Goal: Task Accomplishment & Management: Complete application form

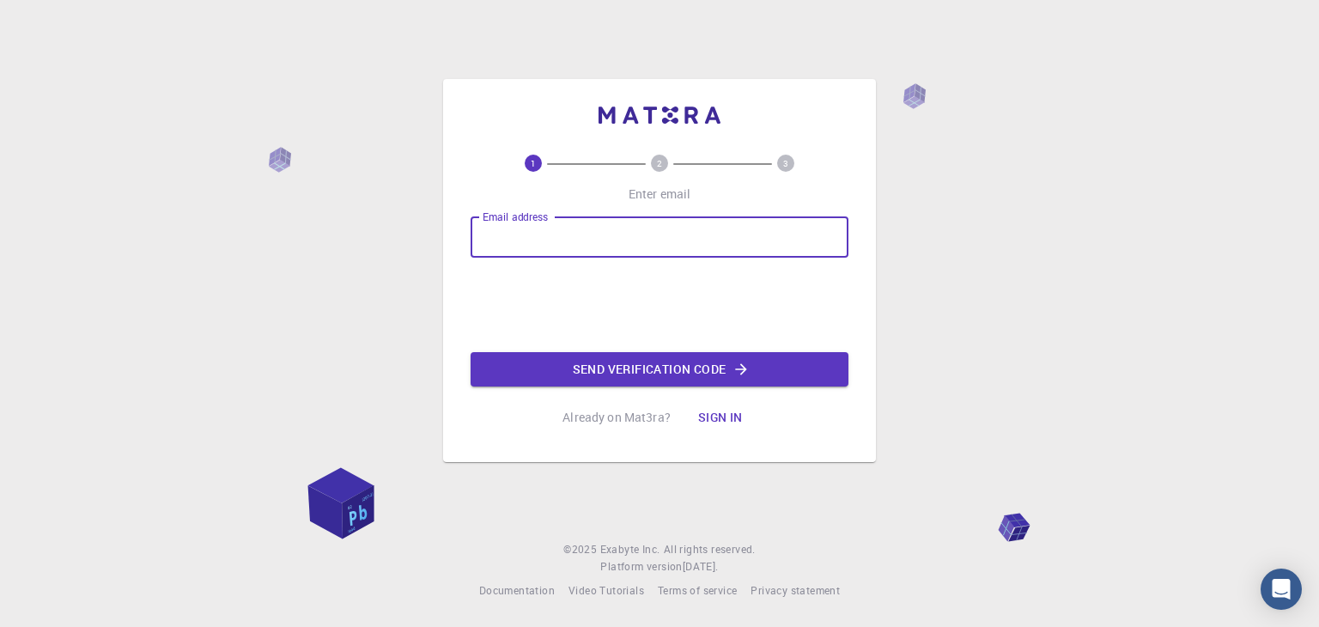
click at [752, 241] on input "Email address" at bounding box center [660, 236] width 378 height 41
type input "[EMAIL_ADDRESS][DOMAIN_NAME]"
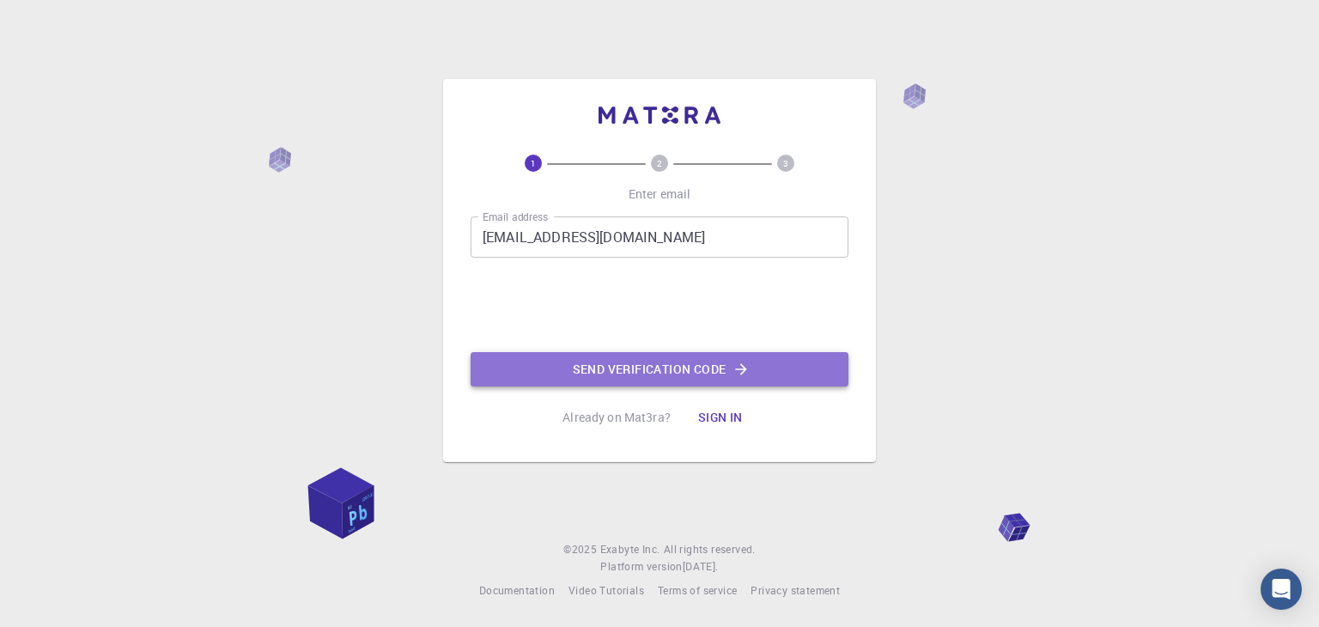
click at [615, 355] on button "Send verification code" at bounding box center [660, 369] width 378 height 34
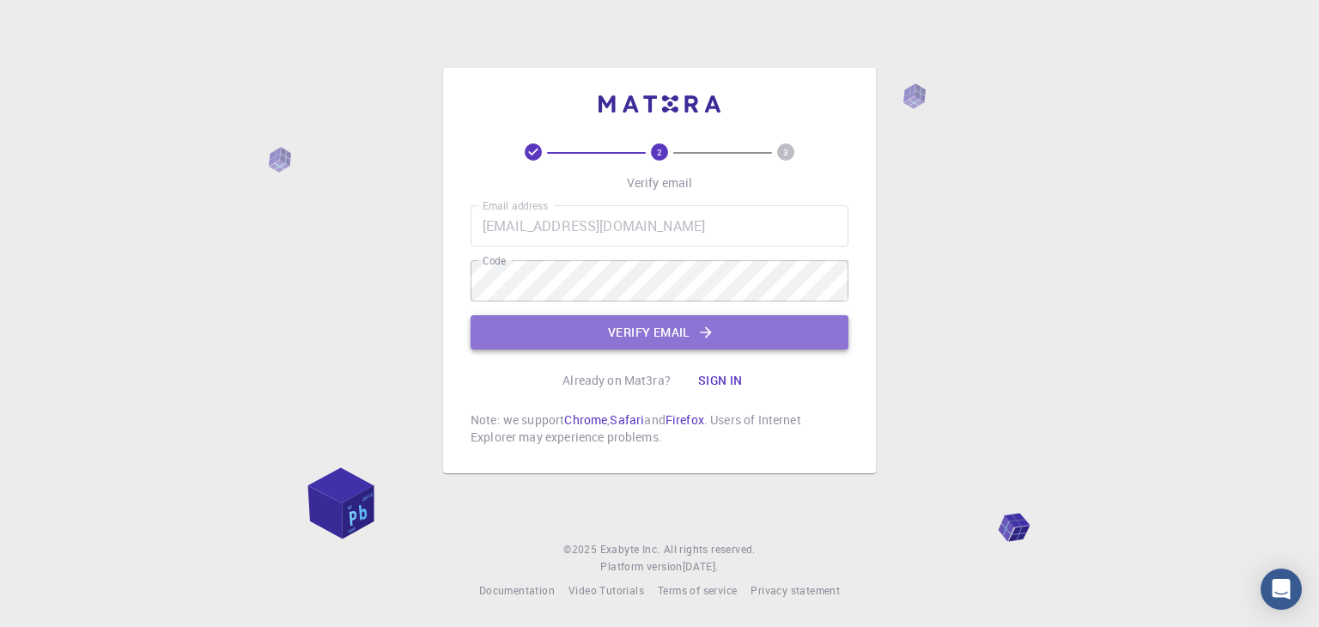
click at [550, 334] on button "Verify email" at bounding box center [660, 332] width 378 height 34
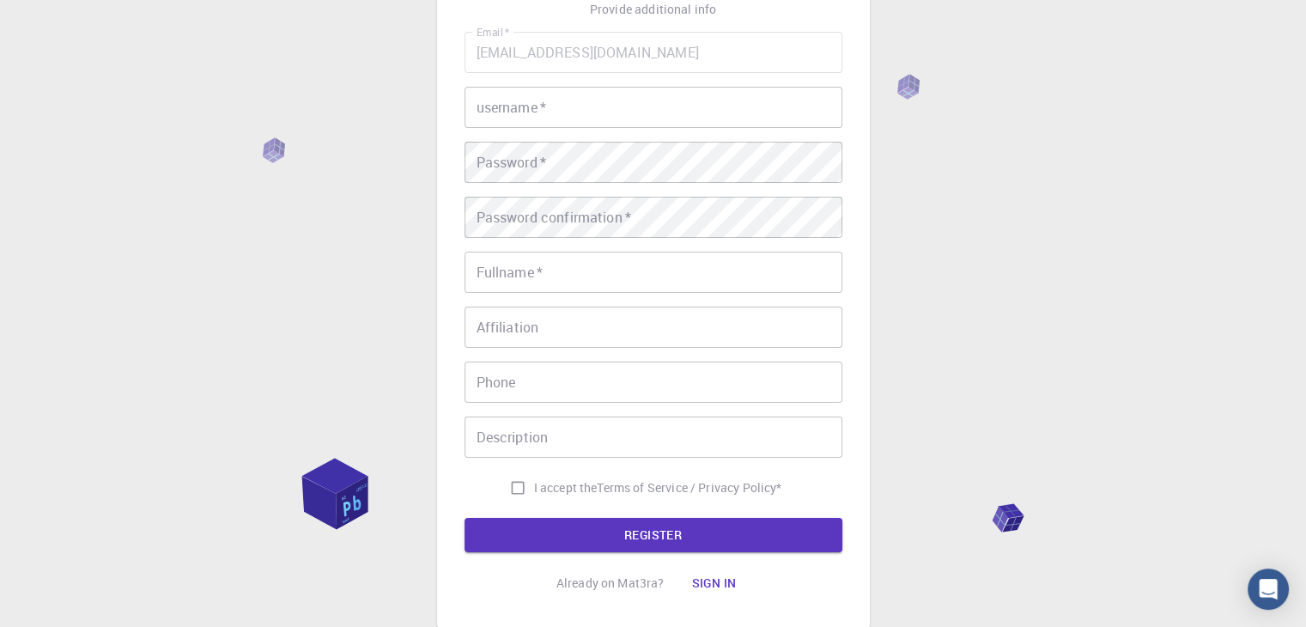
scroll to position [125, 0]
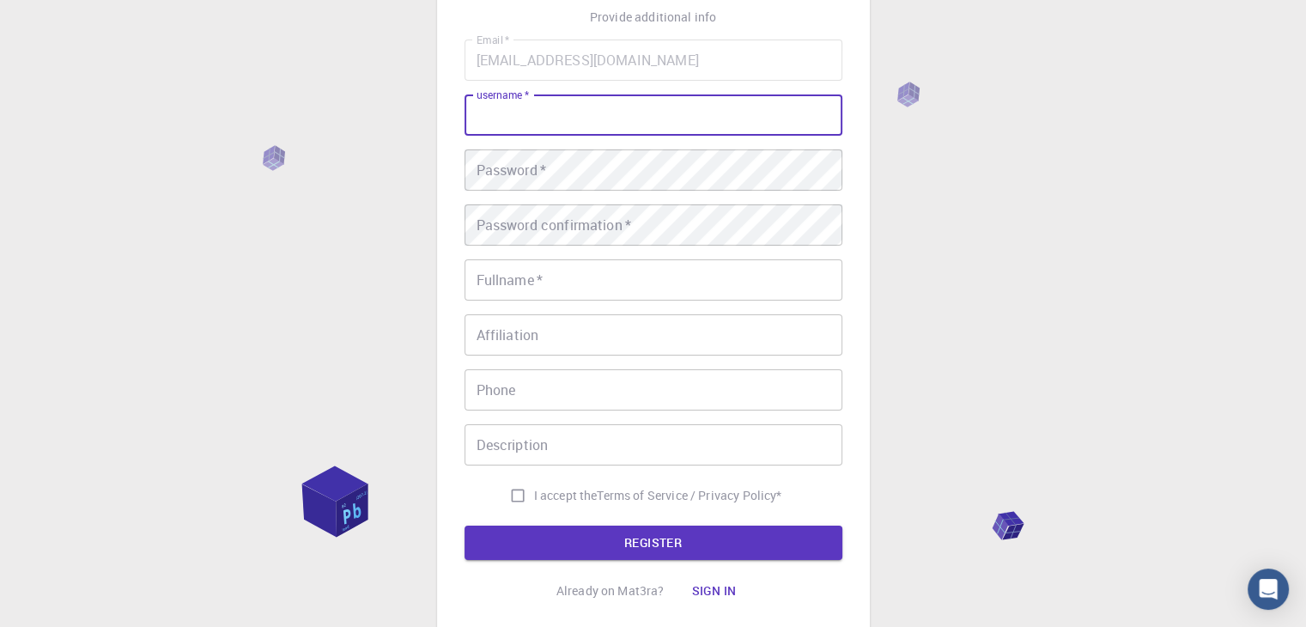
click at [551, 107] on input "username   *" at bounding box center [654, 114] width 378 height 41
type input "nandamp"
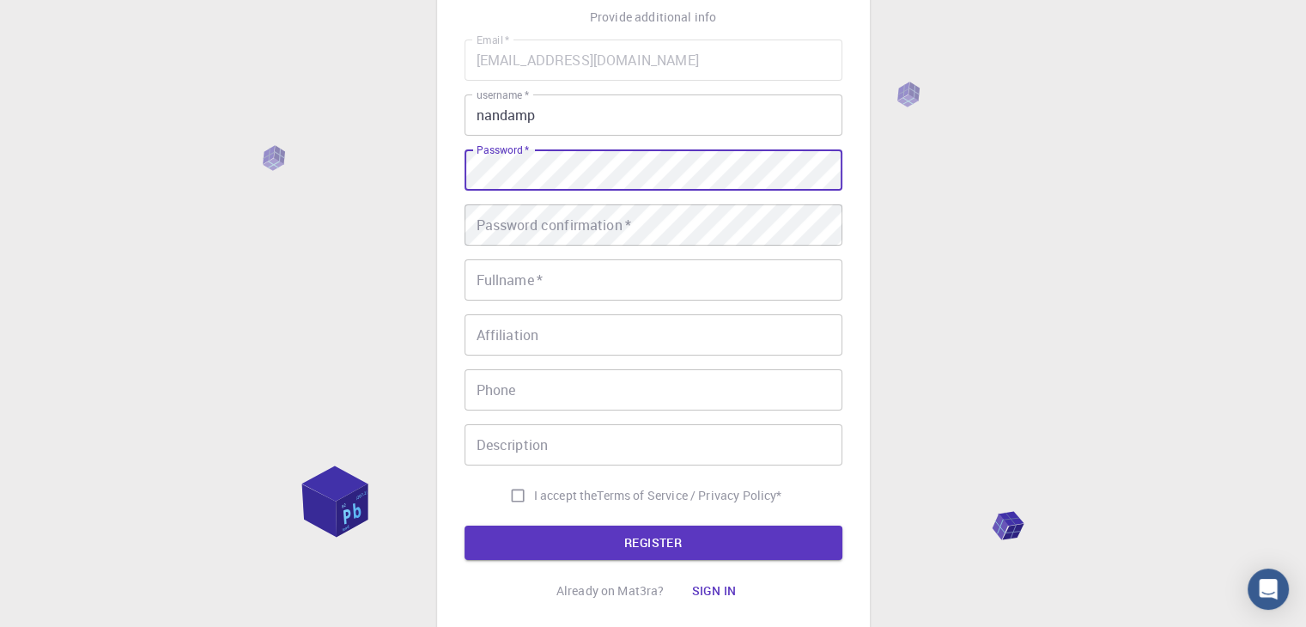
click at [437, 177] on div "3 Provide additional info Email   * nandamp1996@gmail.com Email   * username   …" at bounding box center [653, 269] width 433 height 734
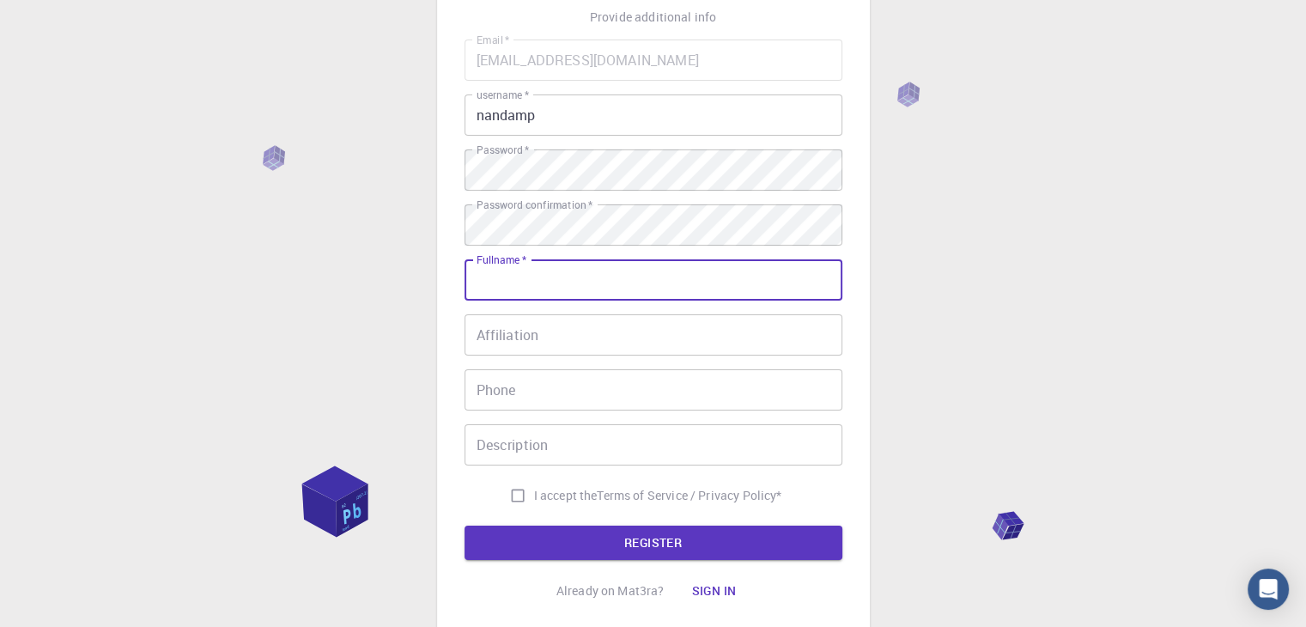
click at [527, 283] on input "Fullname   *" at bounding box center [654, 279] width 378 height 41
type input "[PERSON_NAME]"
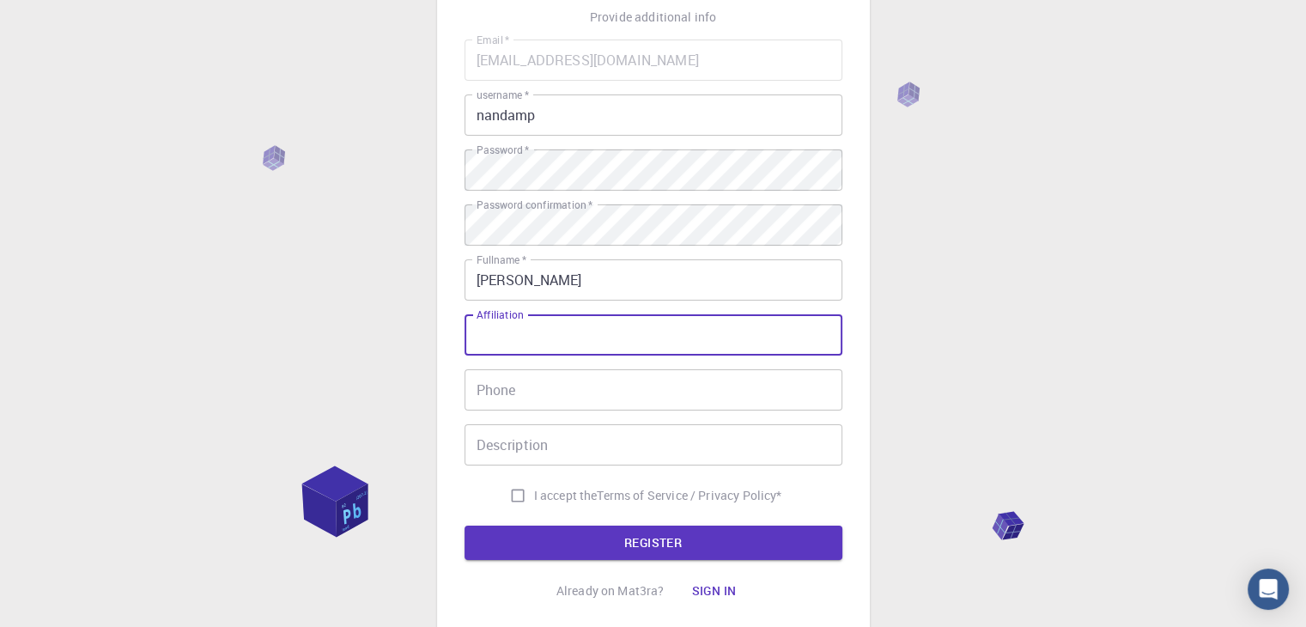
click at [539, 314] on input "Affiliation" at bounding box center [654, 334] width 378 height 41
type input "Postdoc"
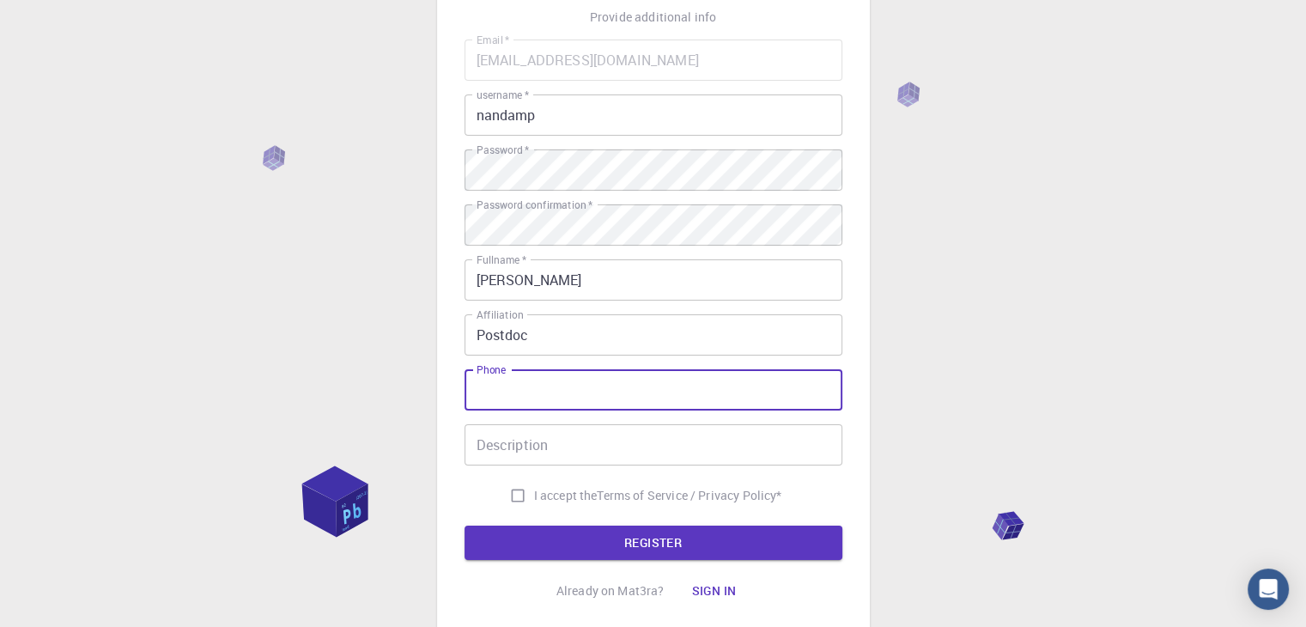
click at [533, 389] on input "Phone" at bounding box center [654, 389] width 378 height 41
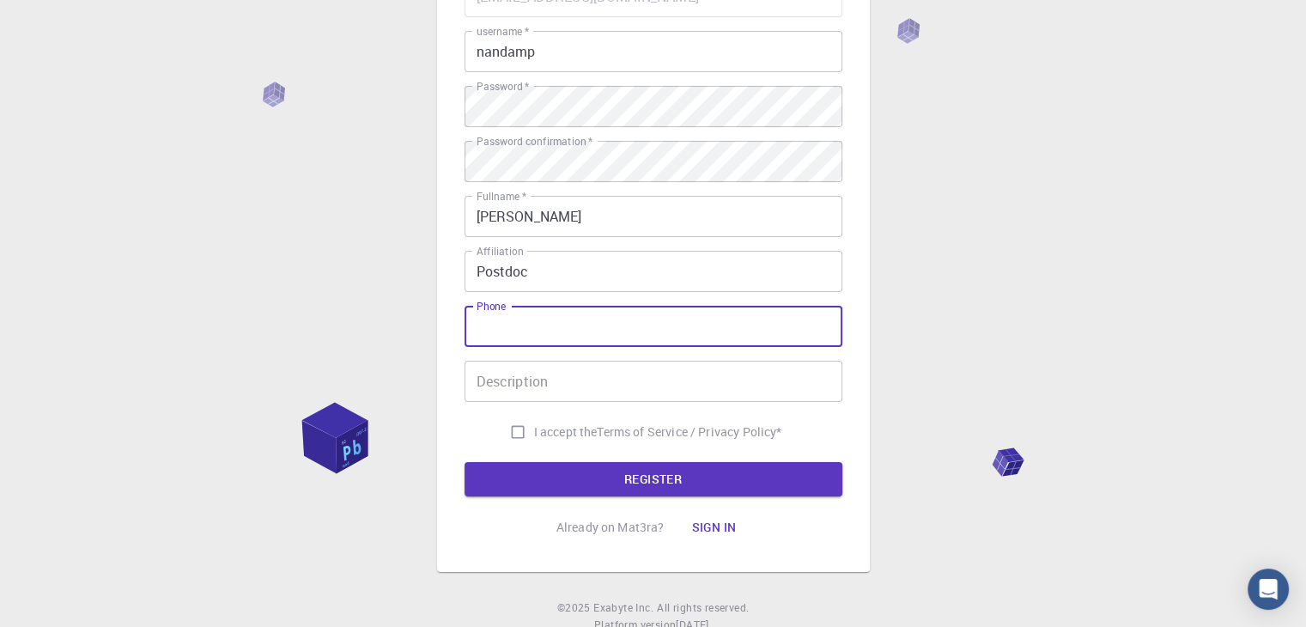
scroll to position [197, 0]
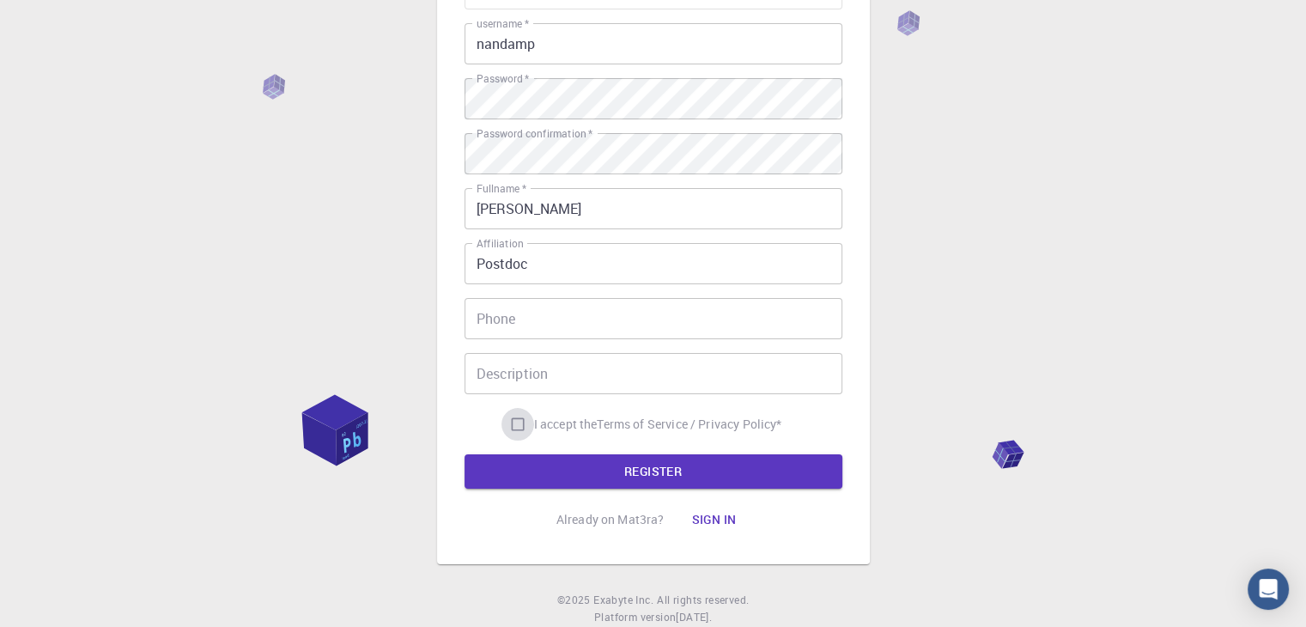
click at [521, 427] on input "I accept the Terms of Service / Privacy Policy *" at bounding box center [518, 424] width 33 height 33
checkbox input "true"
click at [650, 468] on button "REGISTER" at bounding box center [654, 471] width 378 height 34
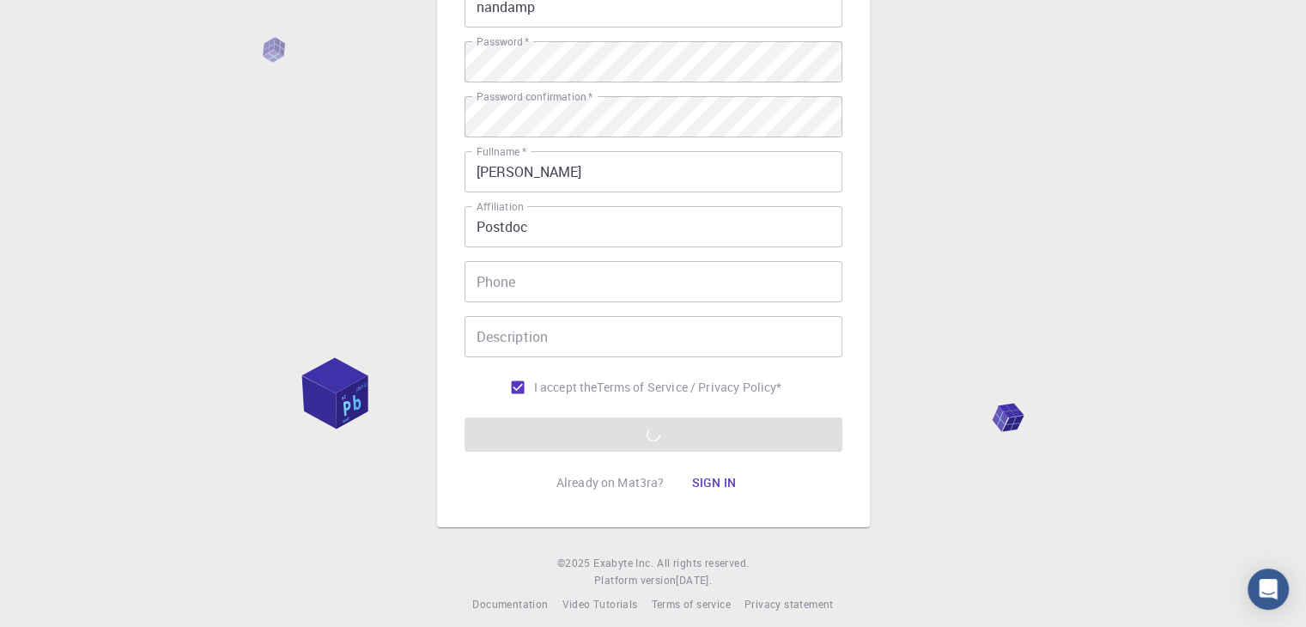
scroll to position [234, 0]
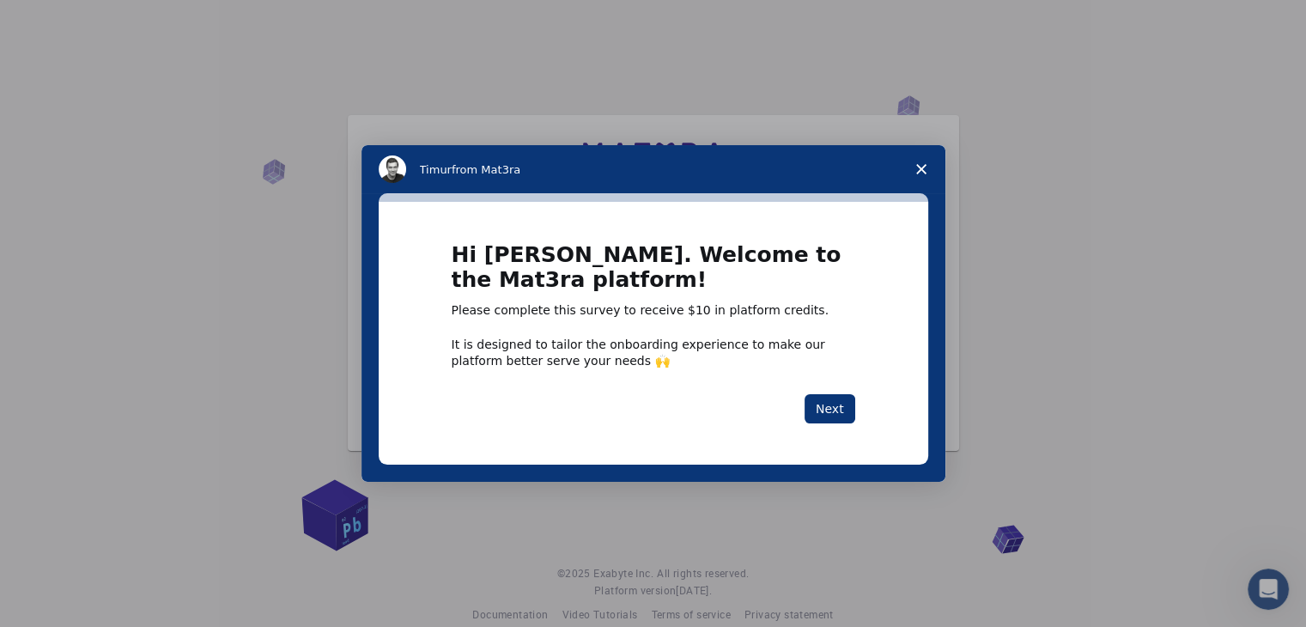
click at [918, 168] on icon "Close survey" at bounding box center [921, 169] width 10 height 10
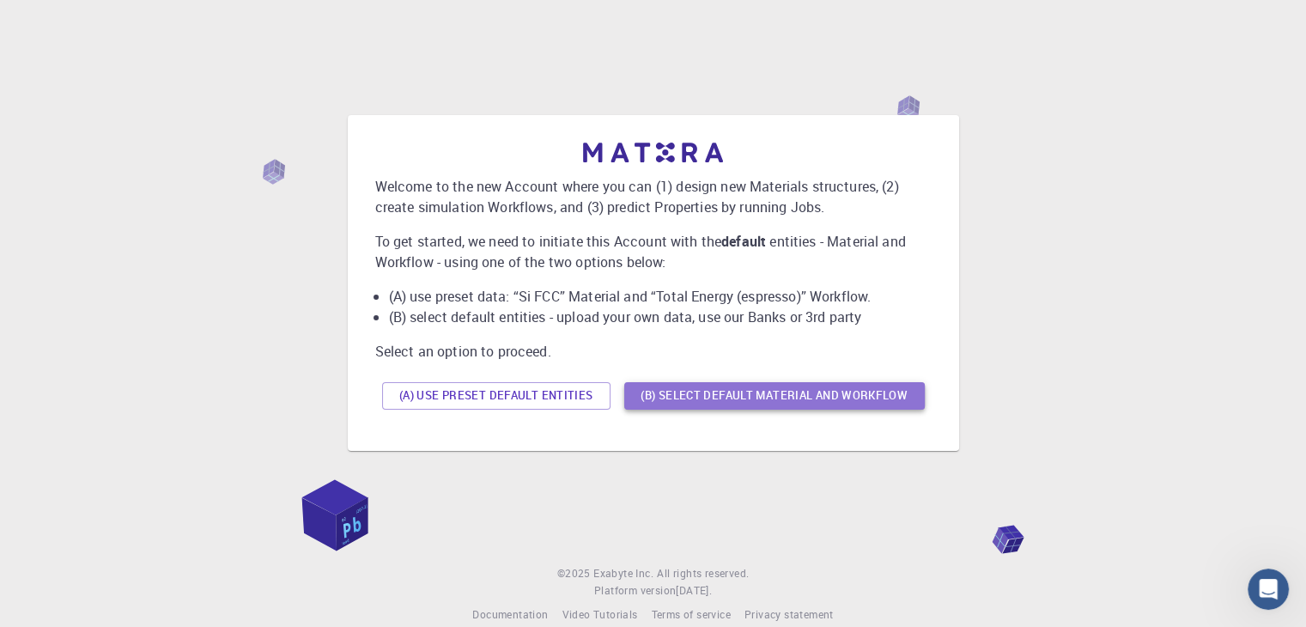
click at [722, 393] on button "(B) Select default material and workflow" at bounding box center [774, 395] width 301 height 27
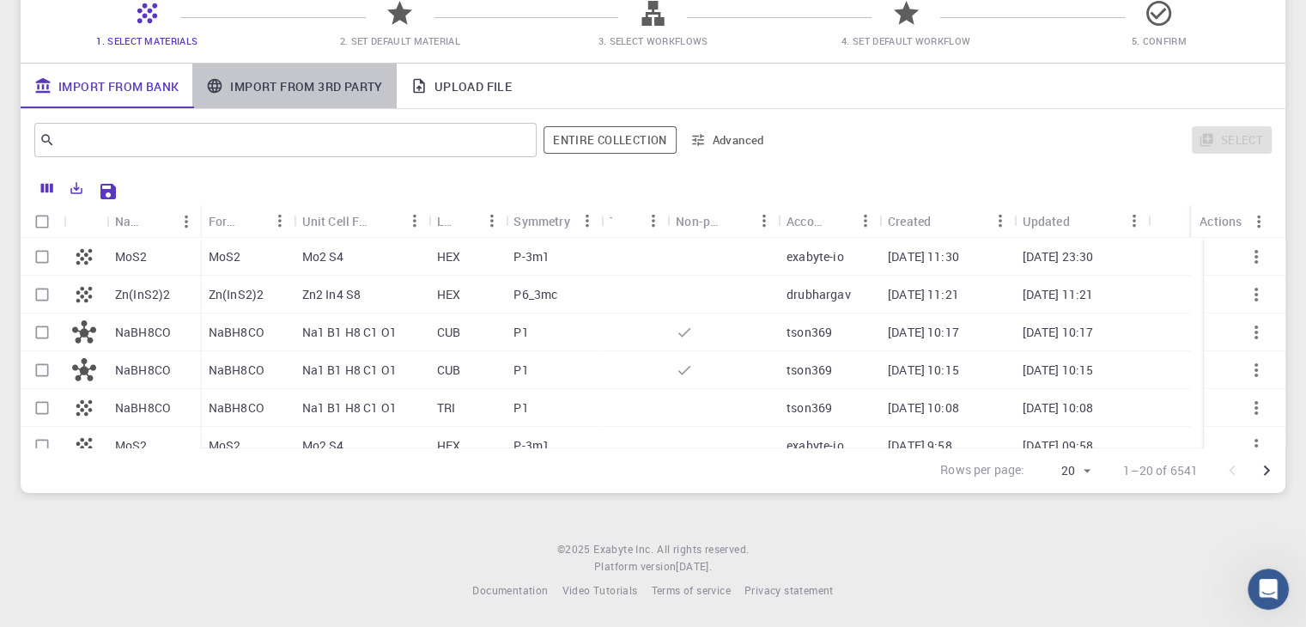
click at [295, 88] on link "Import From 3rd Party" at bounding box center [294, 86] width 204 height 45
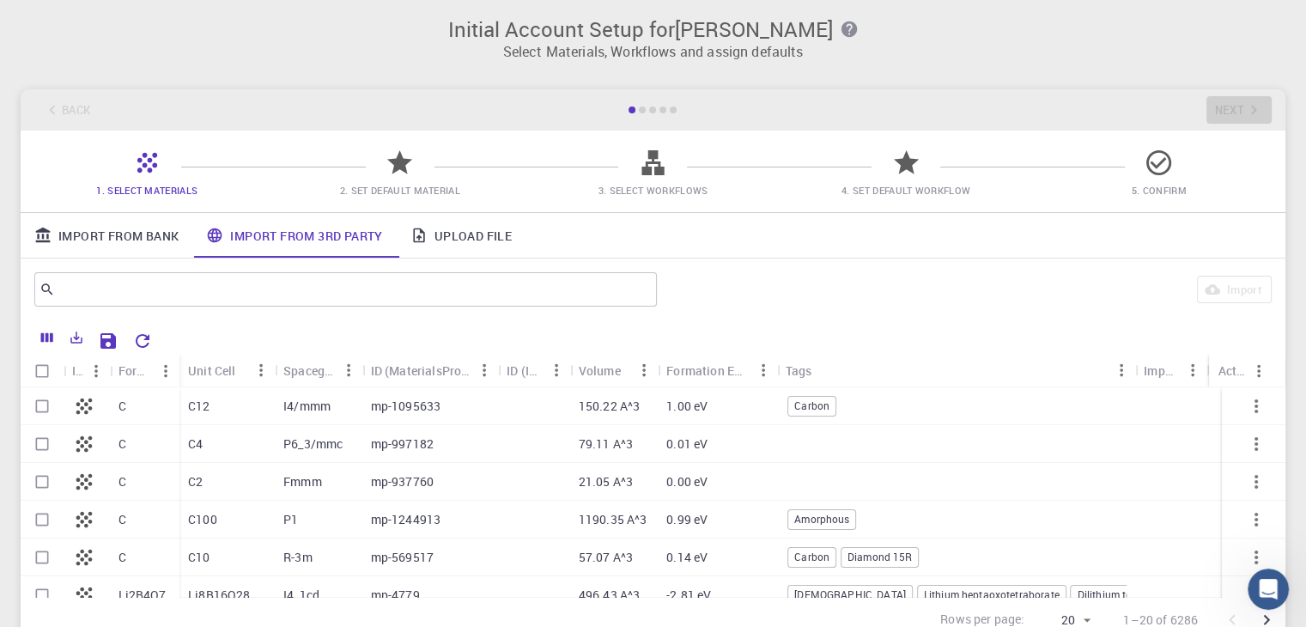
scroll to position [3, 0]
click at [397, 176] on icon at bounding box center [400, 164] width 30 height 30
click at [443, 244] on link "Upload File" at bounding box center [461, 236] width 129 height 45
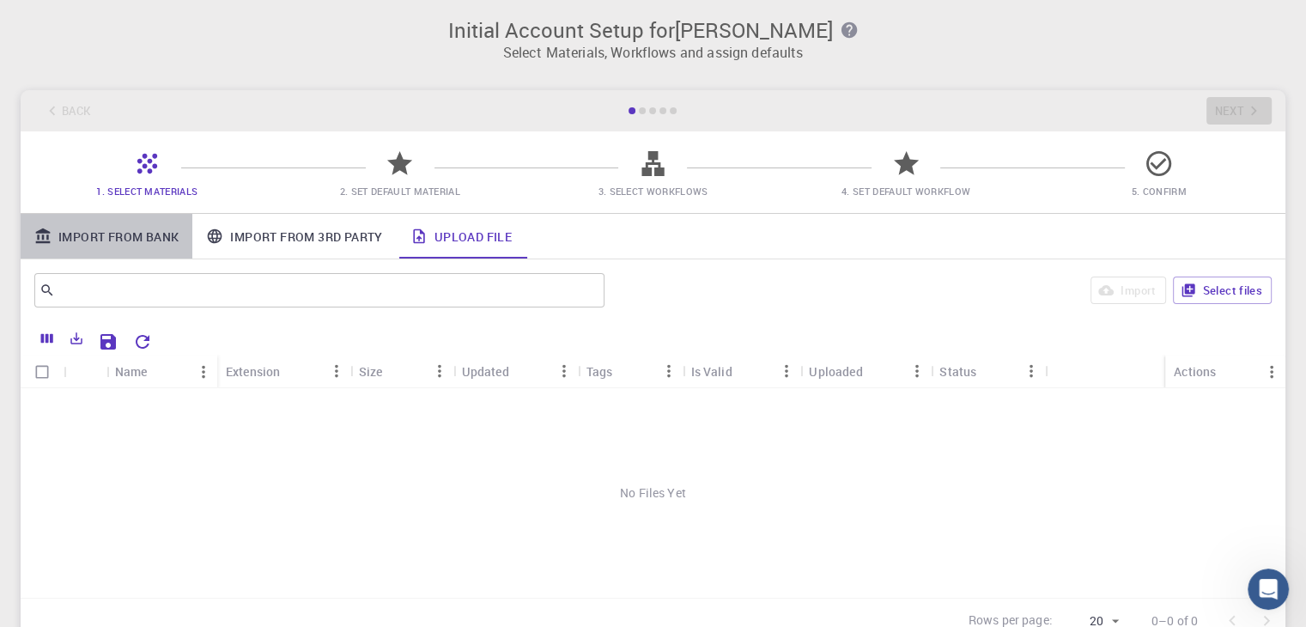
click at [161, 241] on link "Import From Bank" at bounding box center [107, 236] width 172 height 45
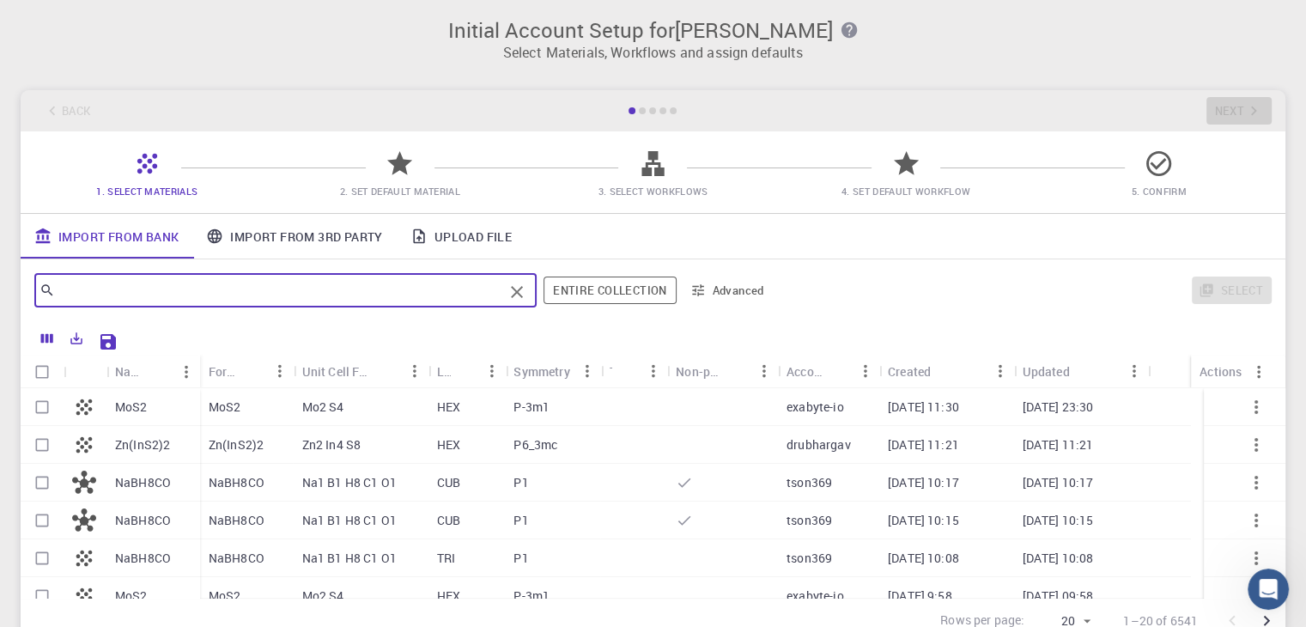
click at [127, 283] on input "text" at bounding box center [279, 290] width 448 height 24
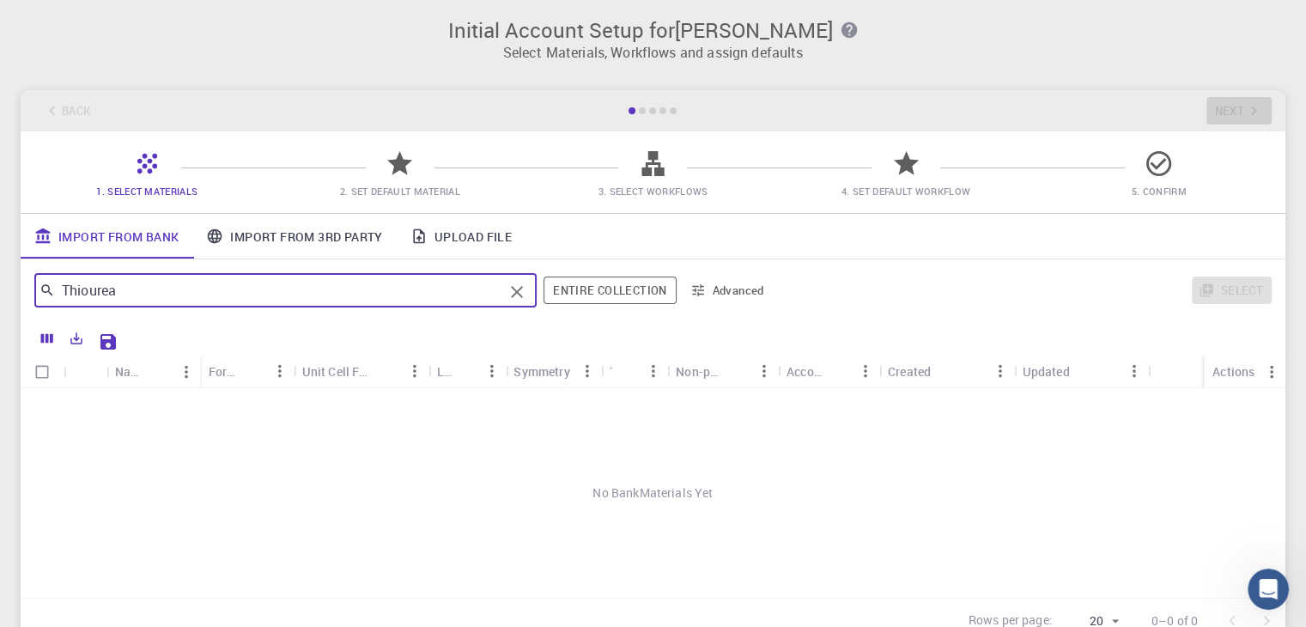
type input "Thiourea"
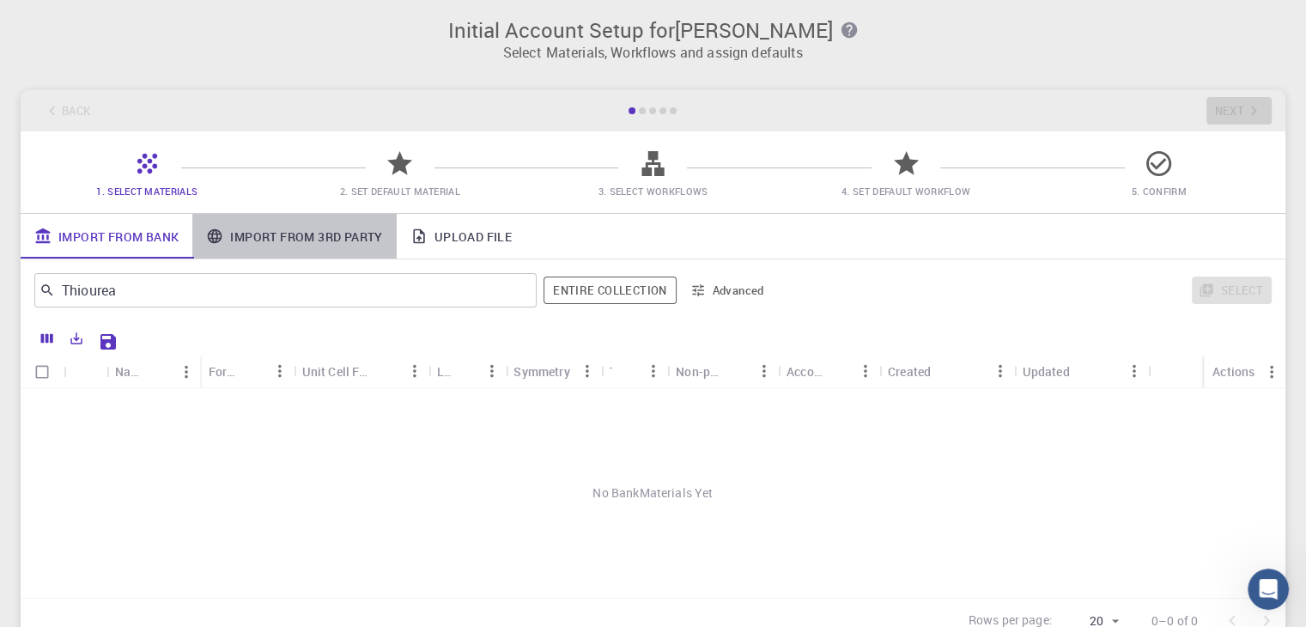
click at [298, 230] on link "Import From 3rd Party" at bounding box center [294, 236] width 204 height 45
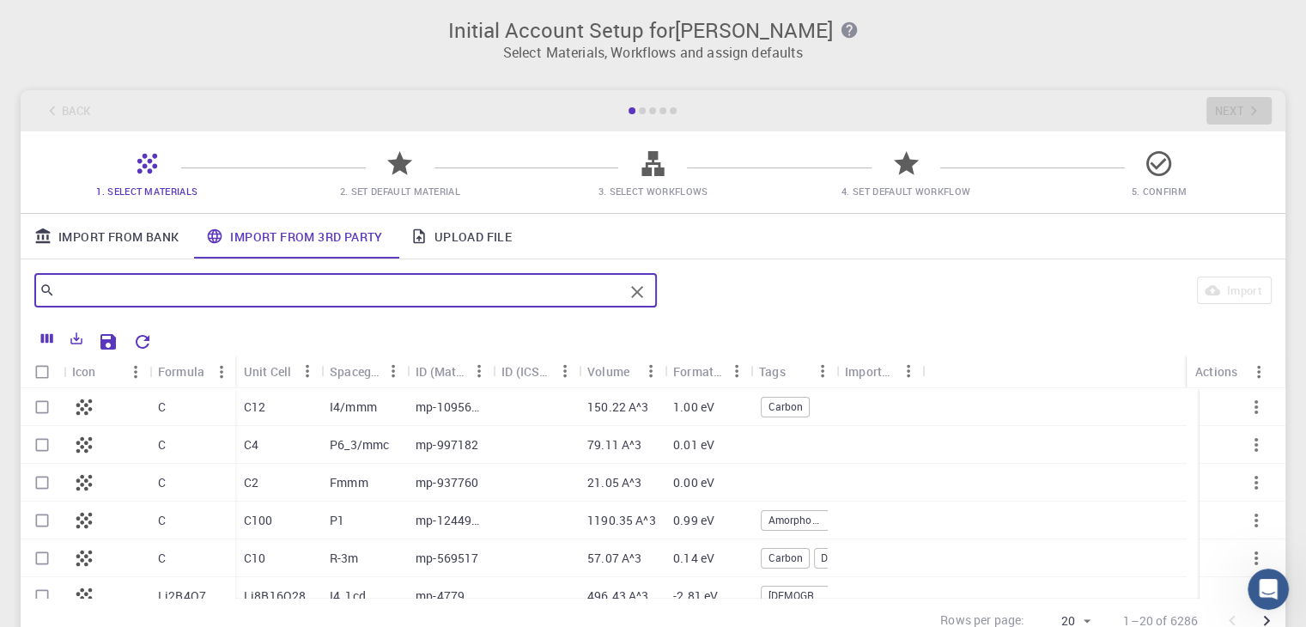
click at [125, 292] on input "text" at bounding box center [339, 290] width 569 height 24
type input "thiourea"
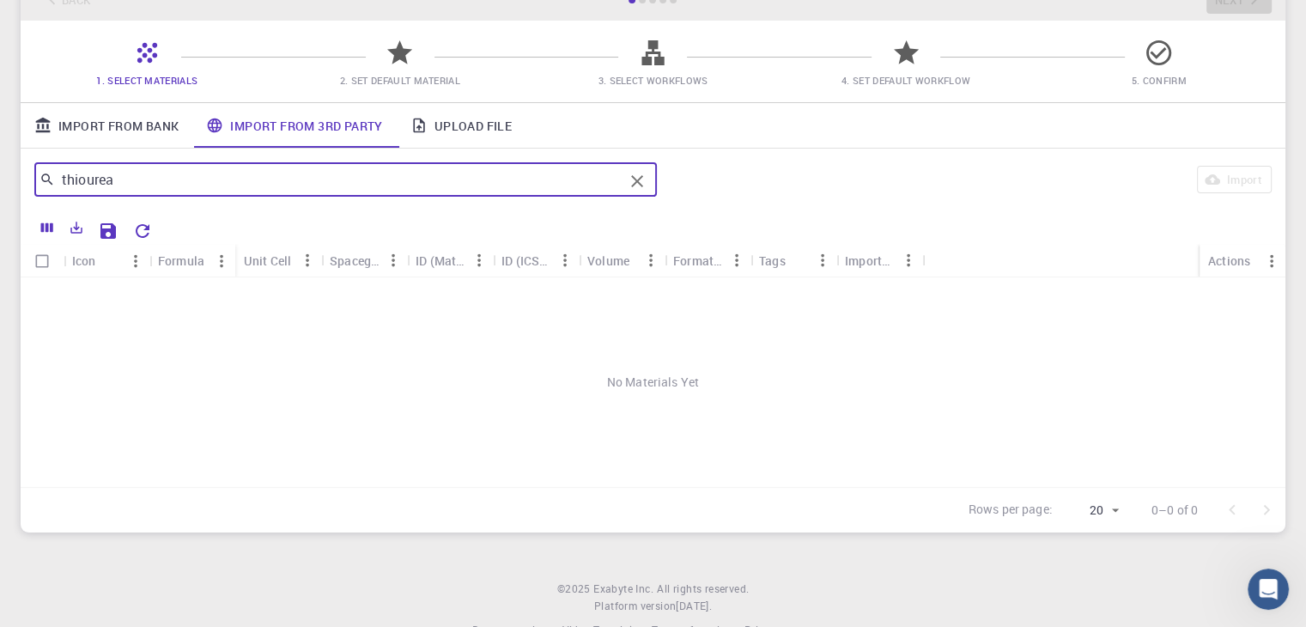
scroll to position [153, 0]
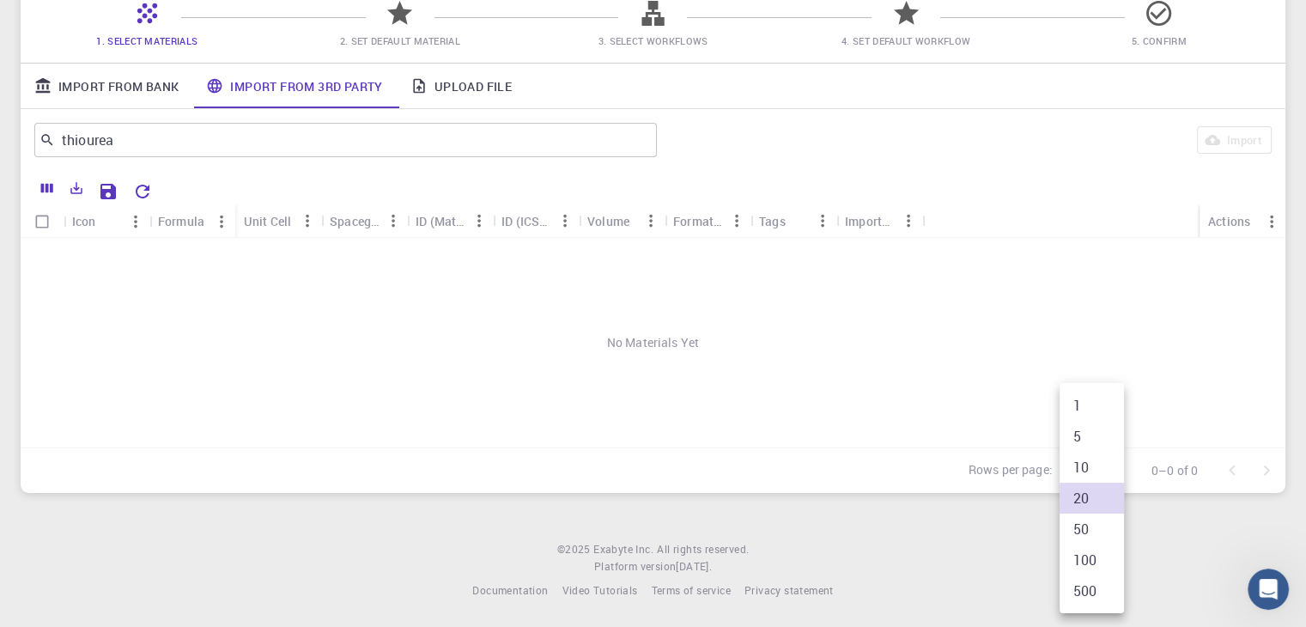
click at [1117, 471] on body "Initial Account Setup for Nandalal Mahapatra Select Materials, Workflows and as…" at bounding box center [653, 237] width 1306 height 780
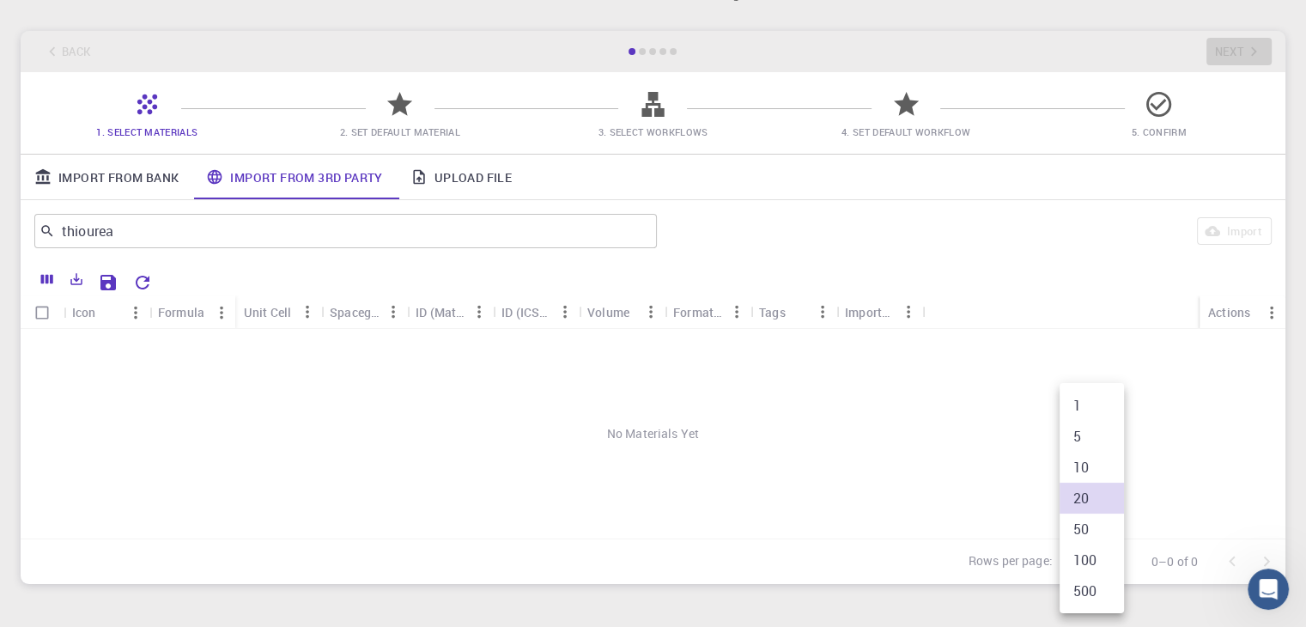
scroll to position [60, 0]
click at [395, 118] on div at bounding box center [653, 313] width 1306 height 627
click at [380, 127] on span "2. Set Default Material" at bounding box center [400, 133] width 120 height 13
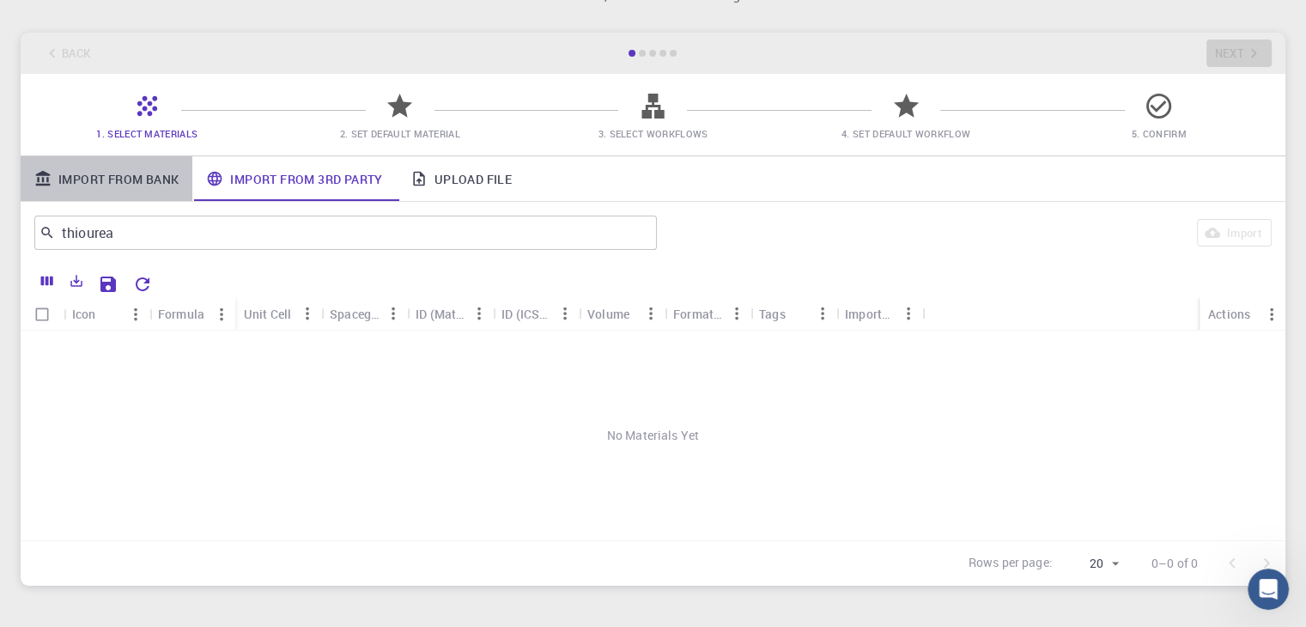
click at [134, 180] on link "Import From Bank" at bounding box center [107, 178] width 172 height 45
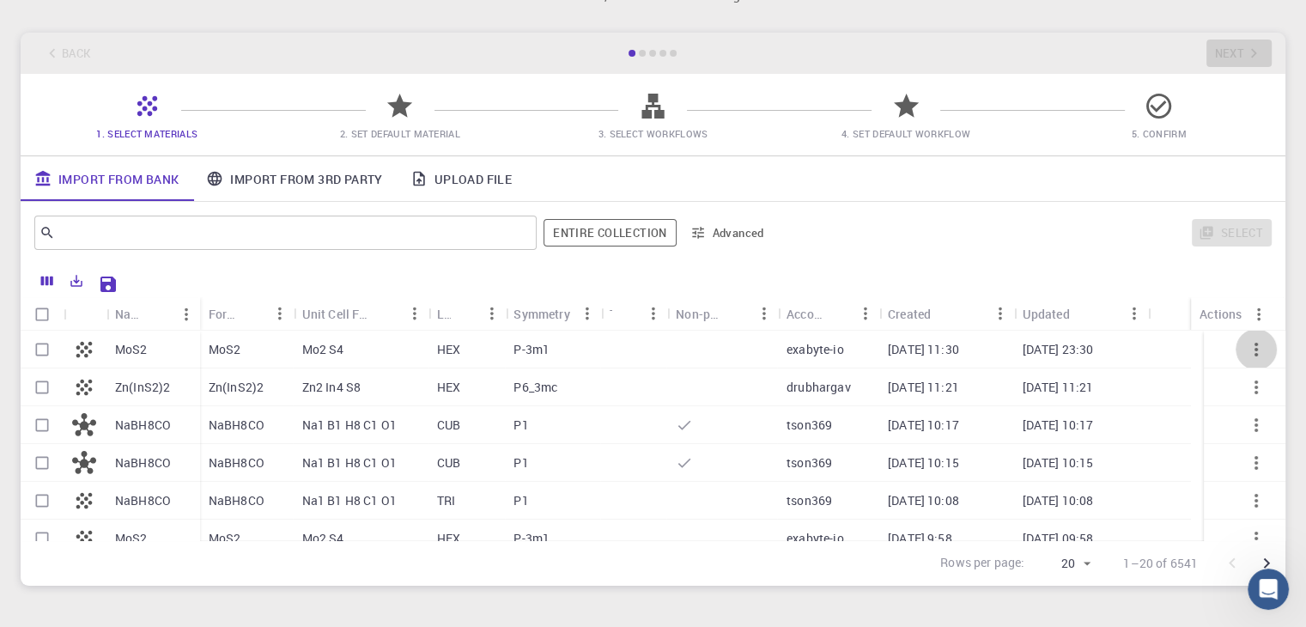
click at [1255, 350] on icon "button" at bounding box center [1256, 350] width 3 height 14
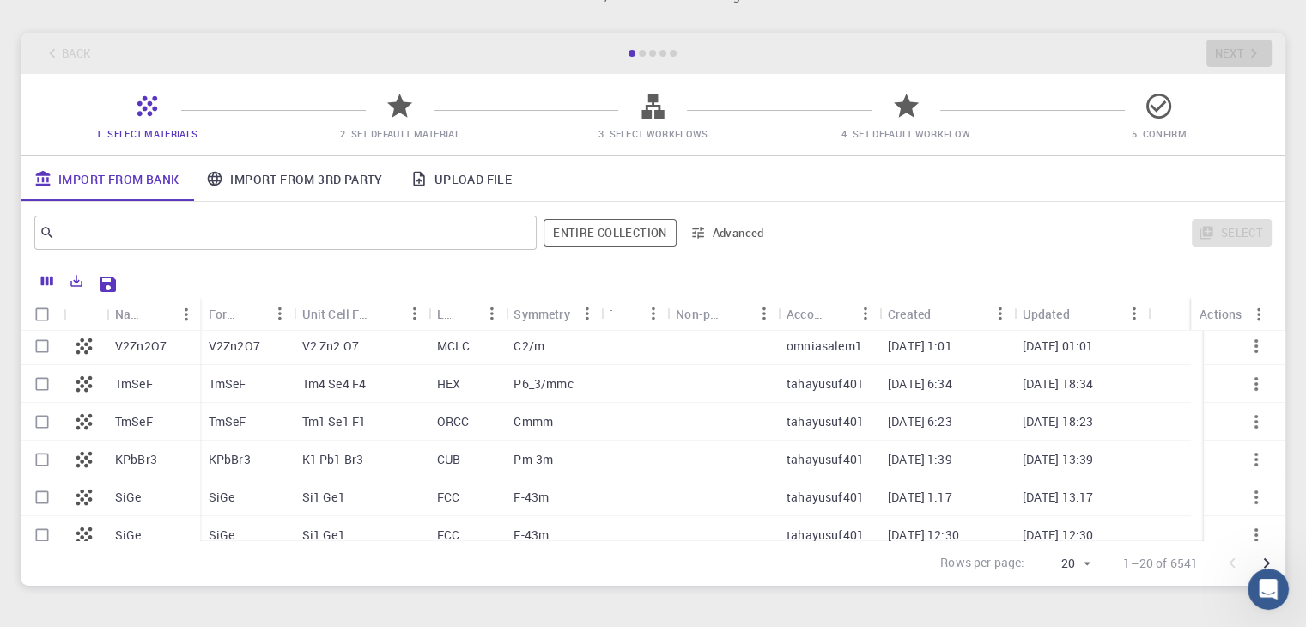
scroll to position [545, 0]
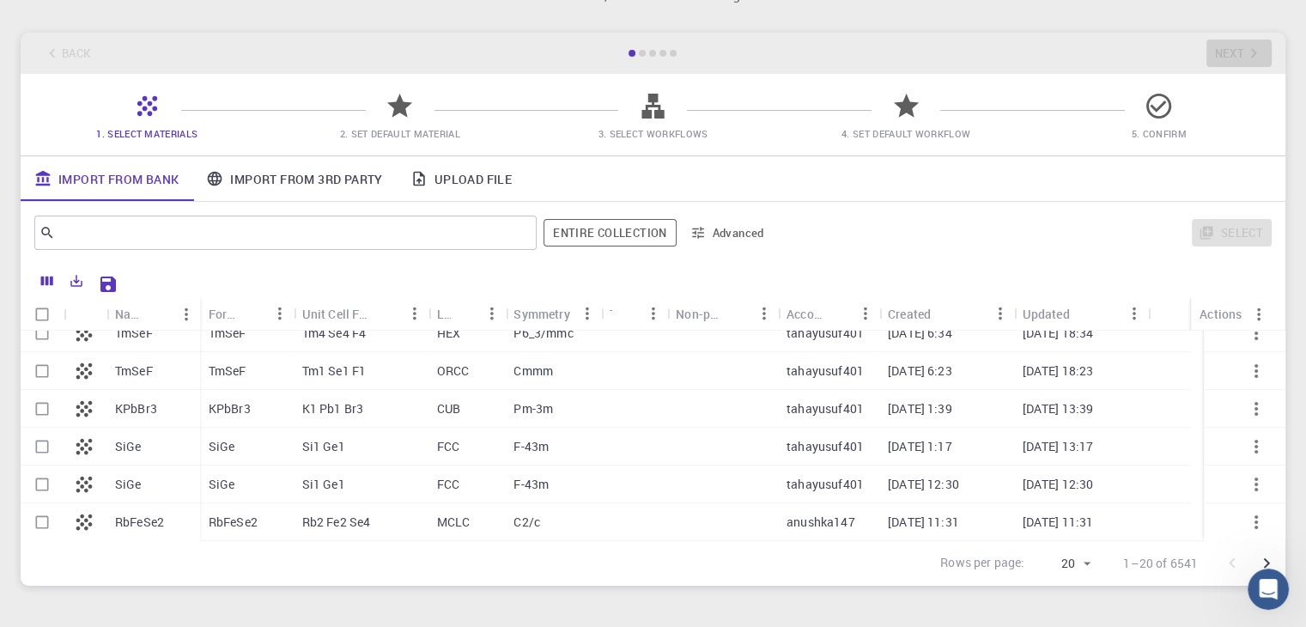
click at [838, 527] on p "anushka147" at bounding box center [821, 522] width 69 height 17
checkbox input "true"
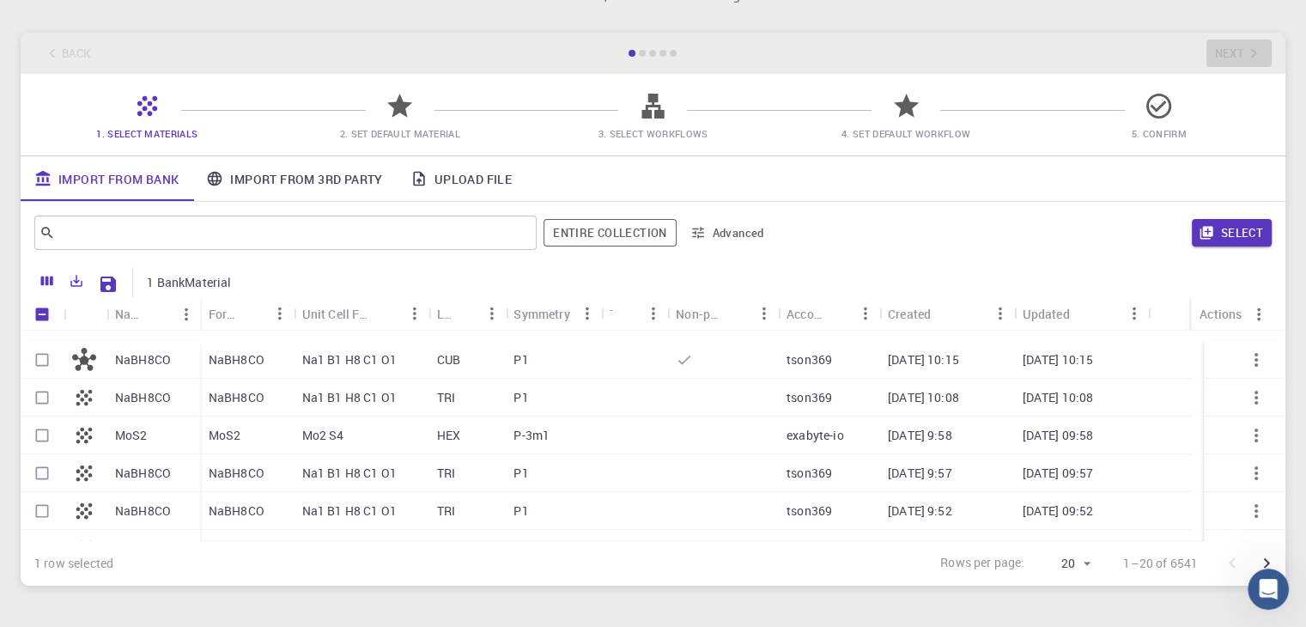
scroll to position [0, 0]
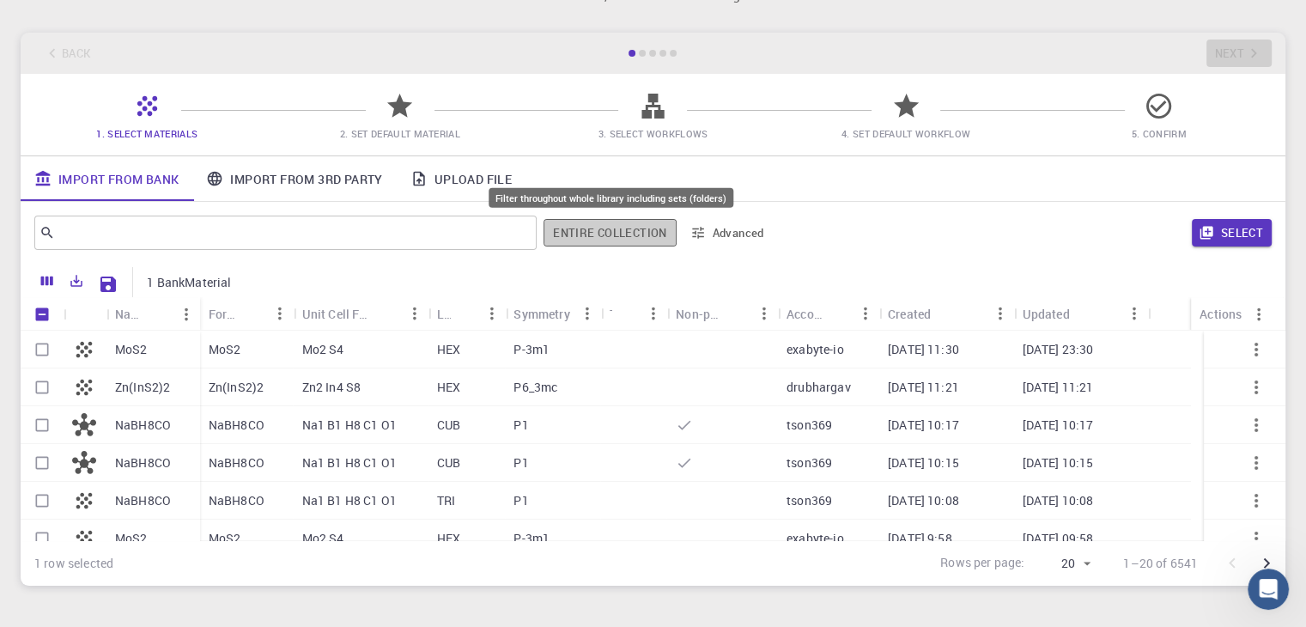
click at [643, 227] on button "Entire collection" at bounding box center [610, 232] width 132 height 27
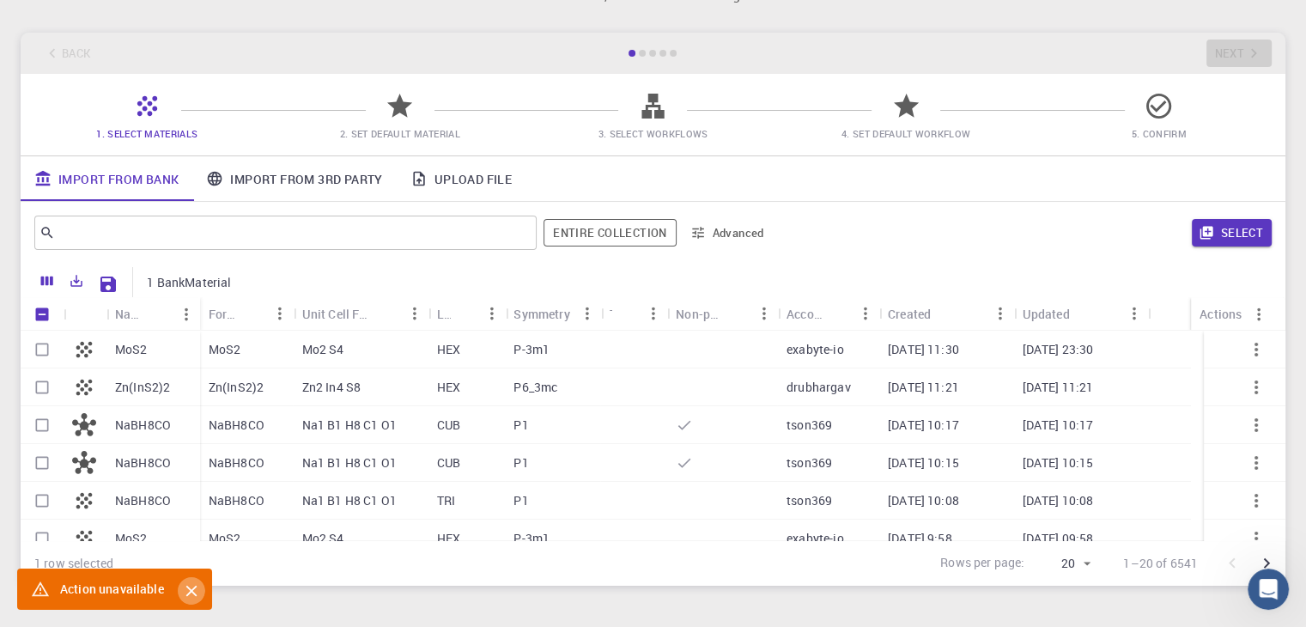
click at [193, 588] on icon "Close" at bounding box center [191, 591] width 11 height 11
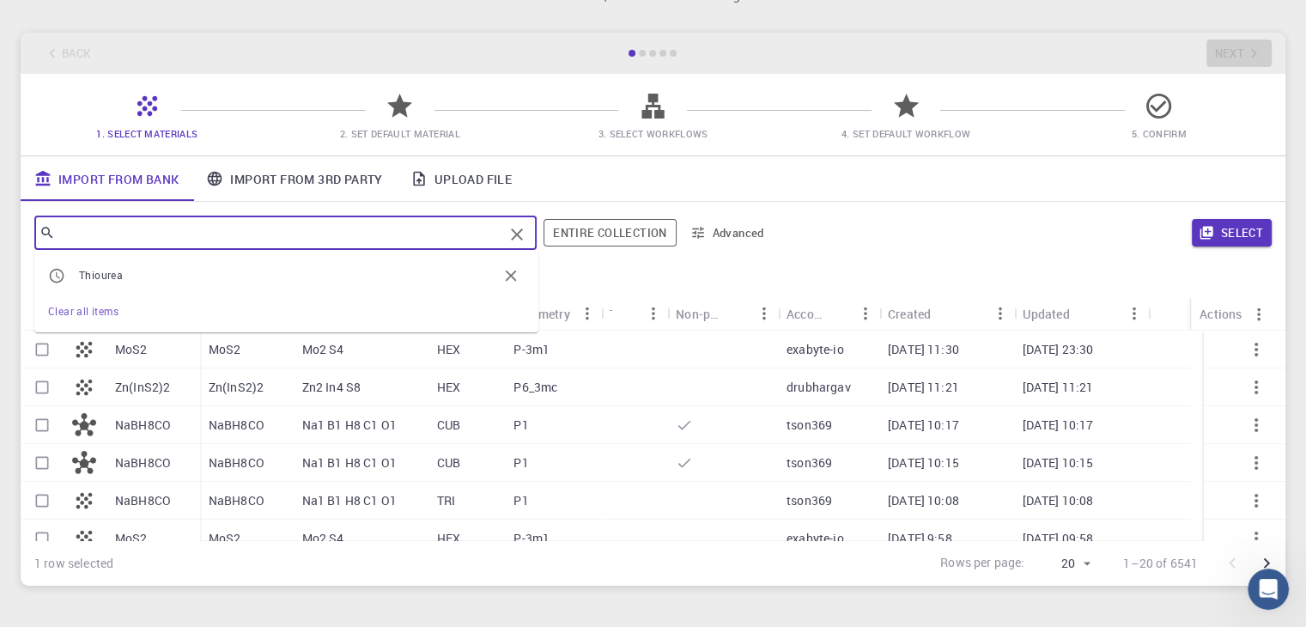
click at [275, 226] on input "text" at bounding box center [279, 233] width 448 height 24
click at [202, 274] on span "Thiourea" at bounding box center [288, 275] width 418 height 17
type input "Thiourea"
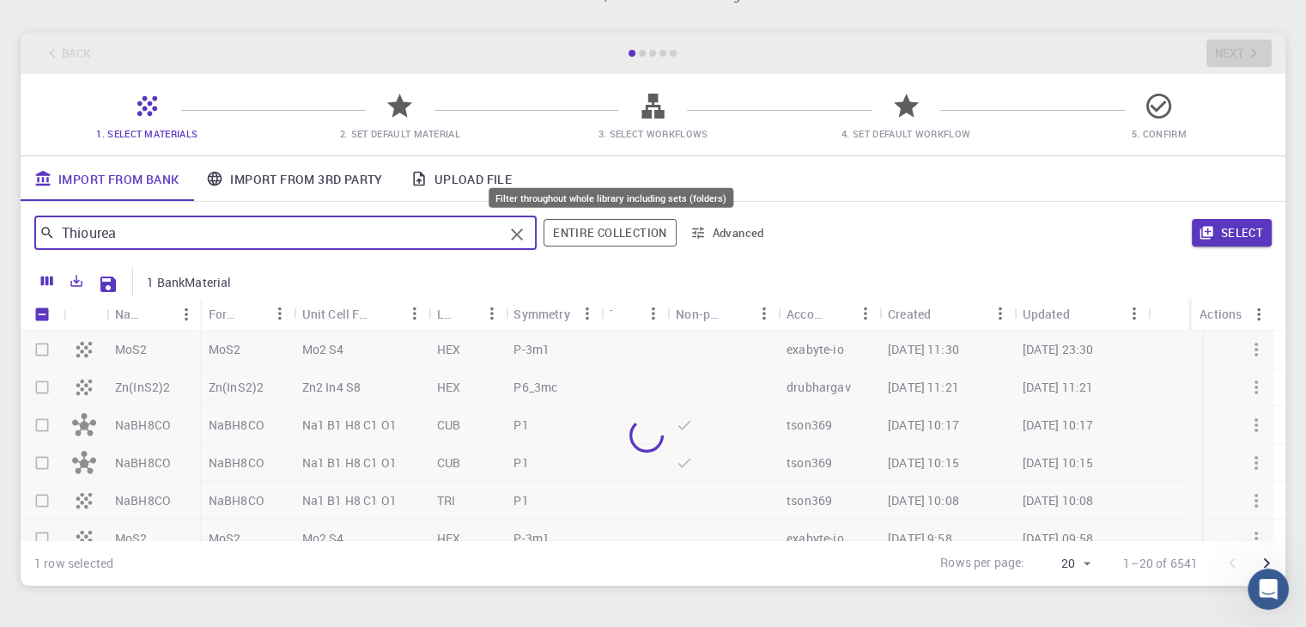
checkbox input "false"
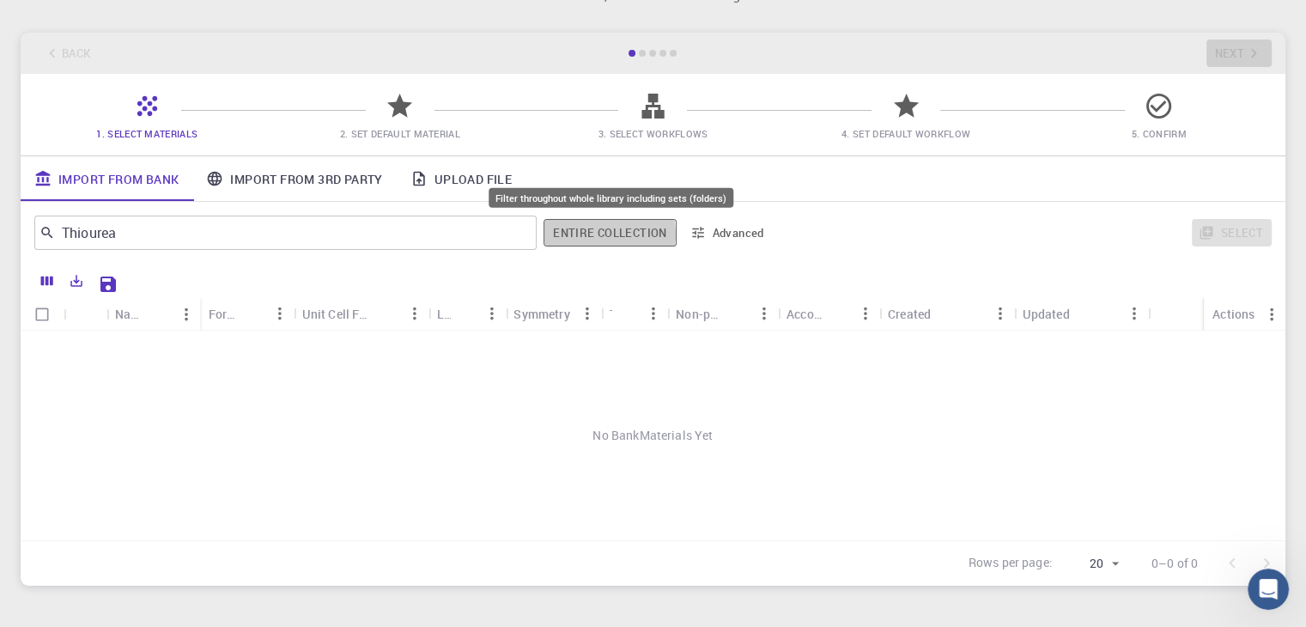
click at [605, 234] on button "Entire collection" at bounding box center [610, 232] width 132 height 27
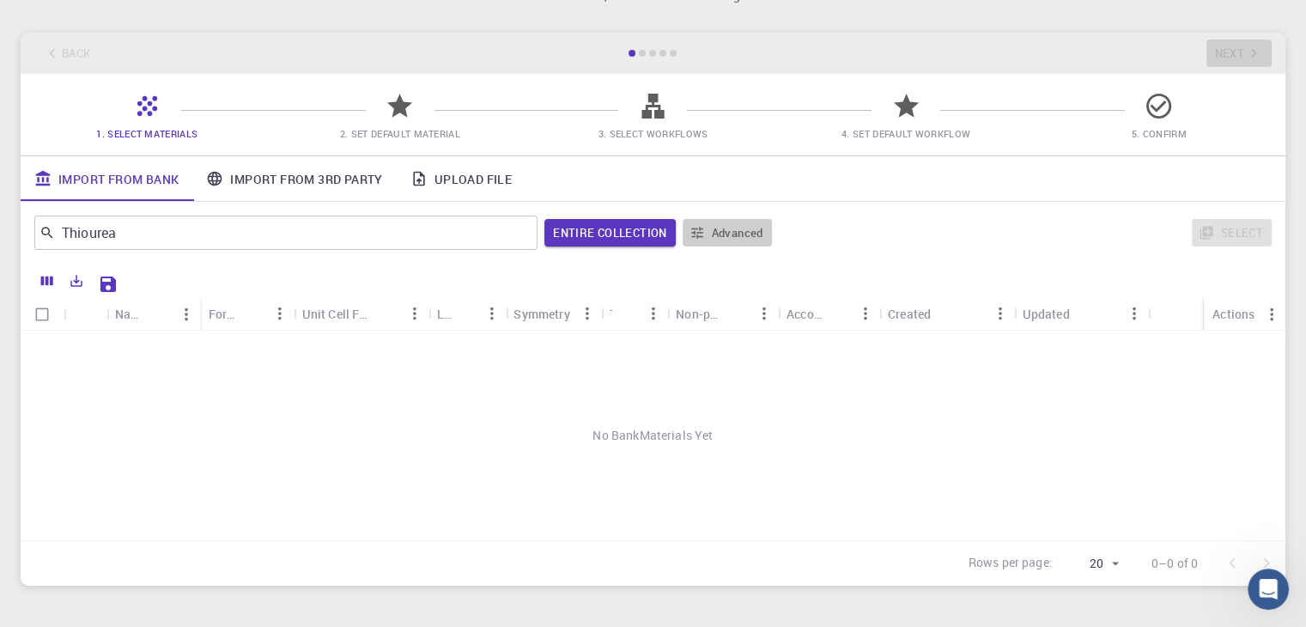
click at [715, 222] on button "Advanced" at bounding box center [727, 232] width 89 height 27
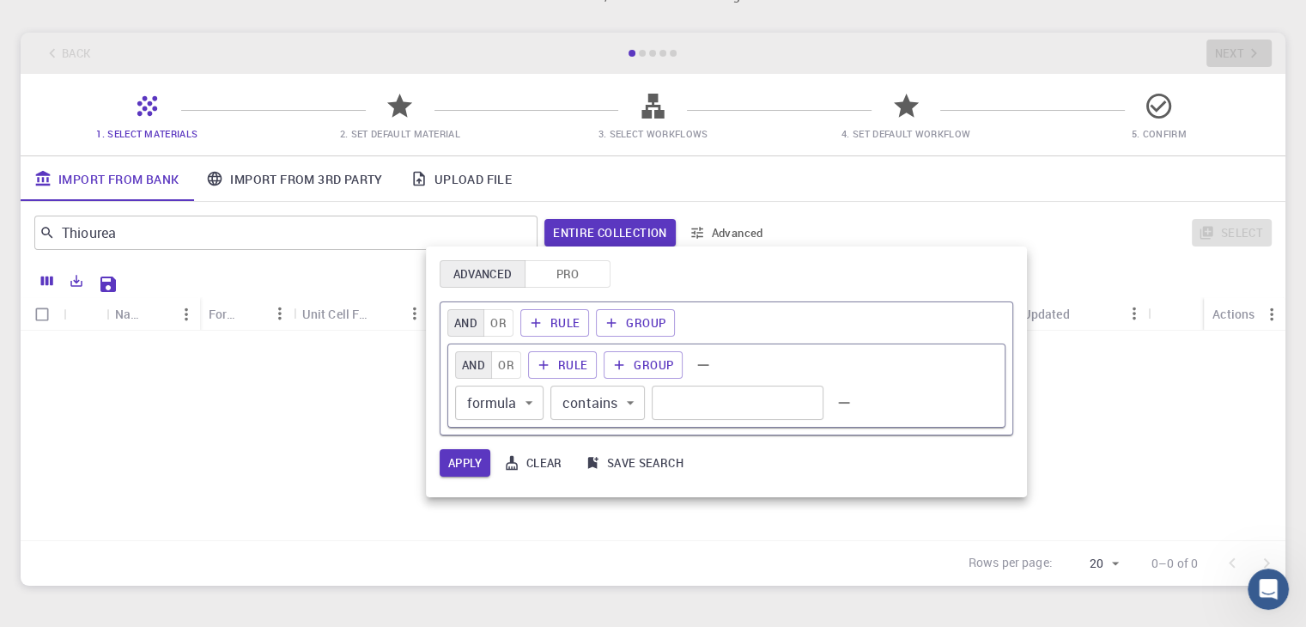
click at [354, 180] on div at bounding box center [653, 313] width 1306 height 627
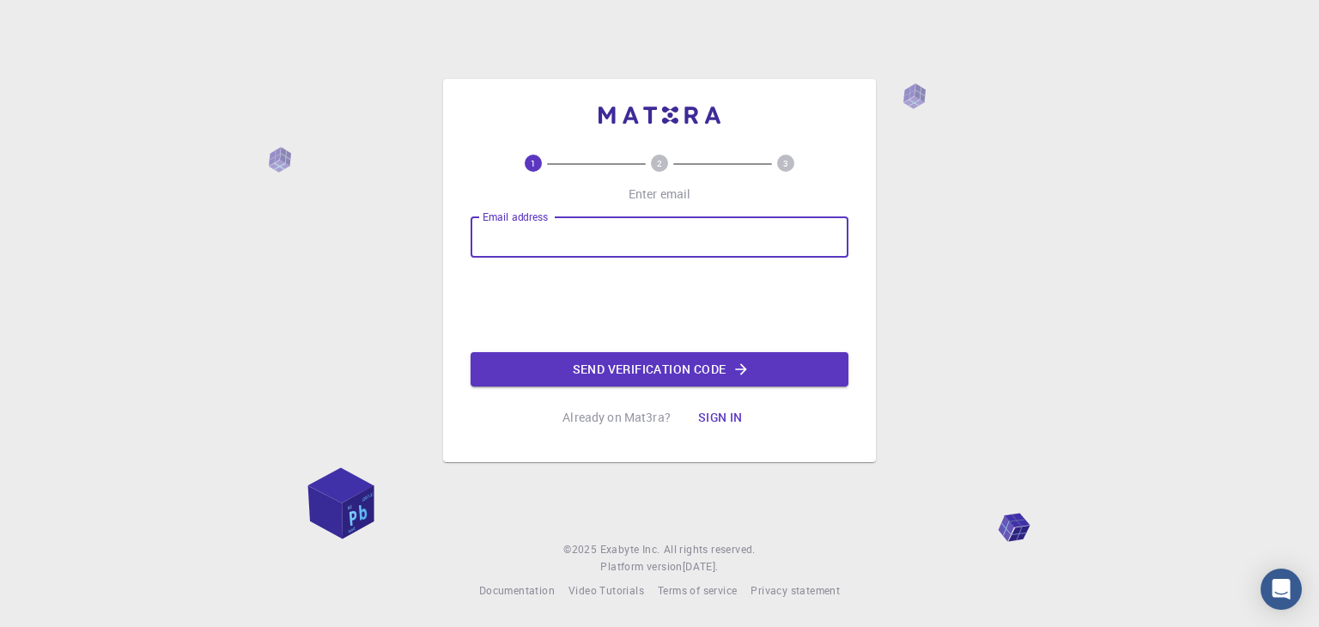
type input "[EMAIL_ADDRESS][DOMAIN_NAME]"
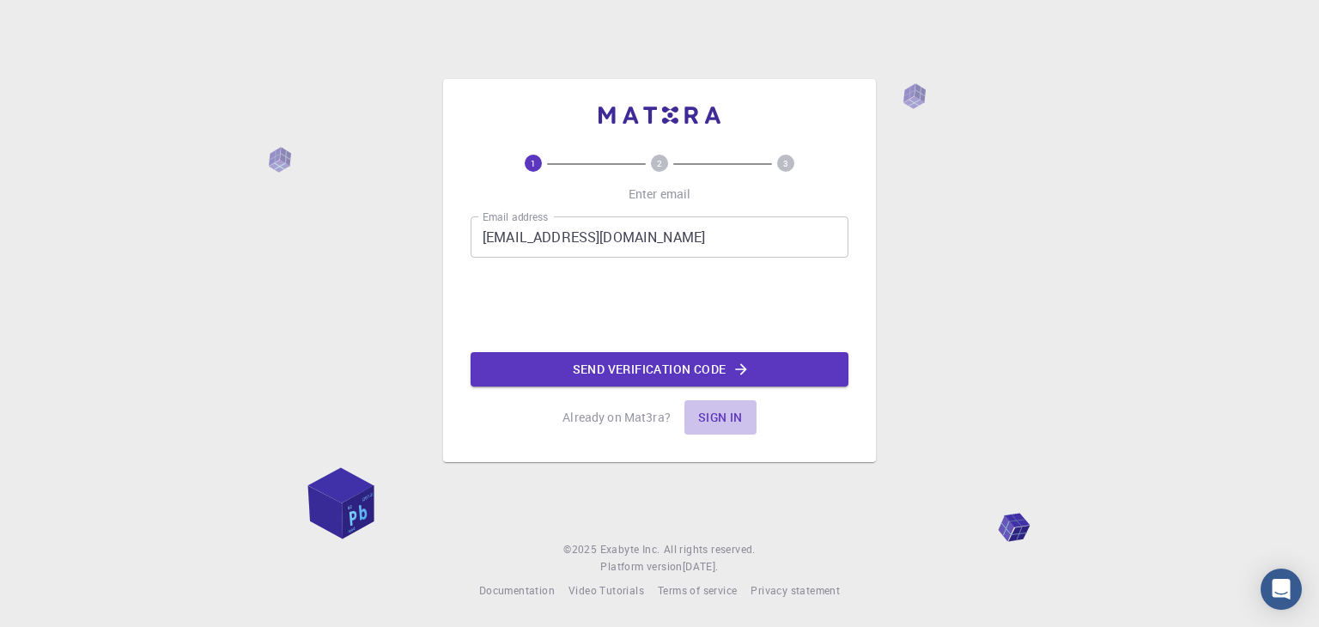
click at [722, 416] on button "Sign in" at bounding box center [721, 417] width 72 height 34
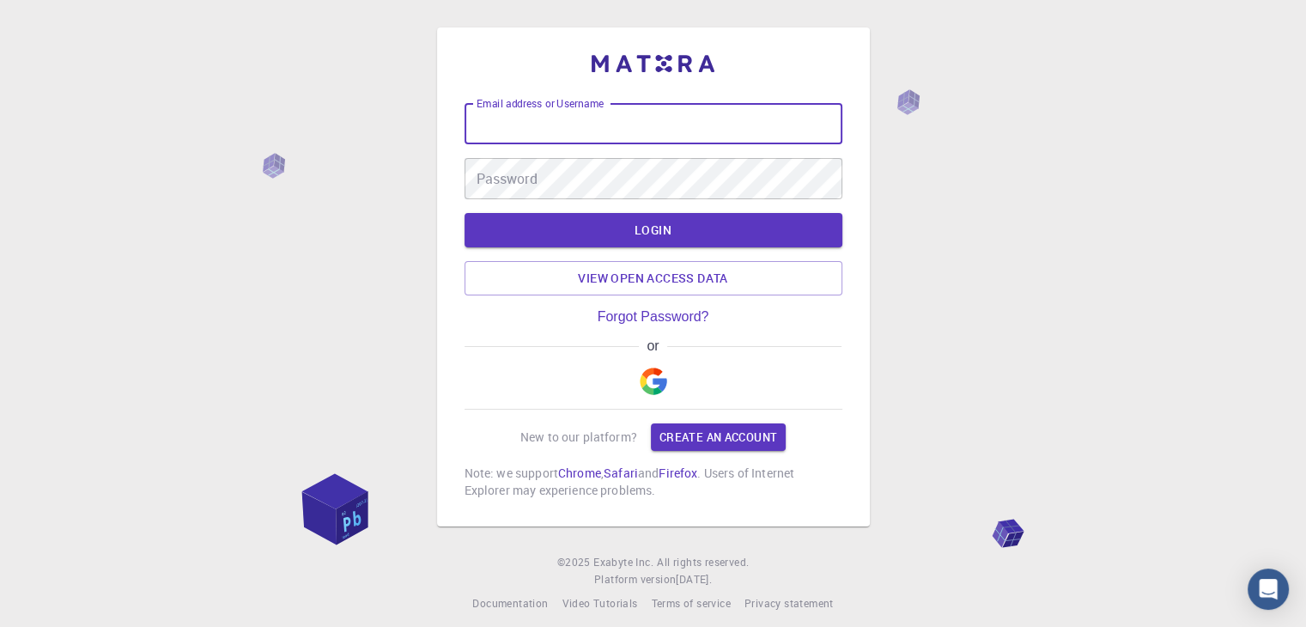
click at [625, 137] on input "Email address or Username" at bounding box center [654, 123] width 378 height 41
type input "[EMAIL_ADDRESS][DOMAIN_NAME]"
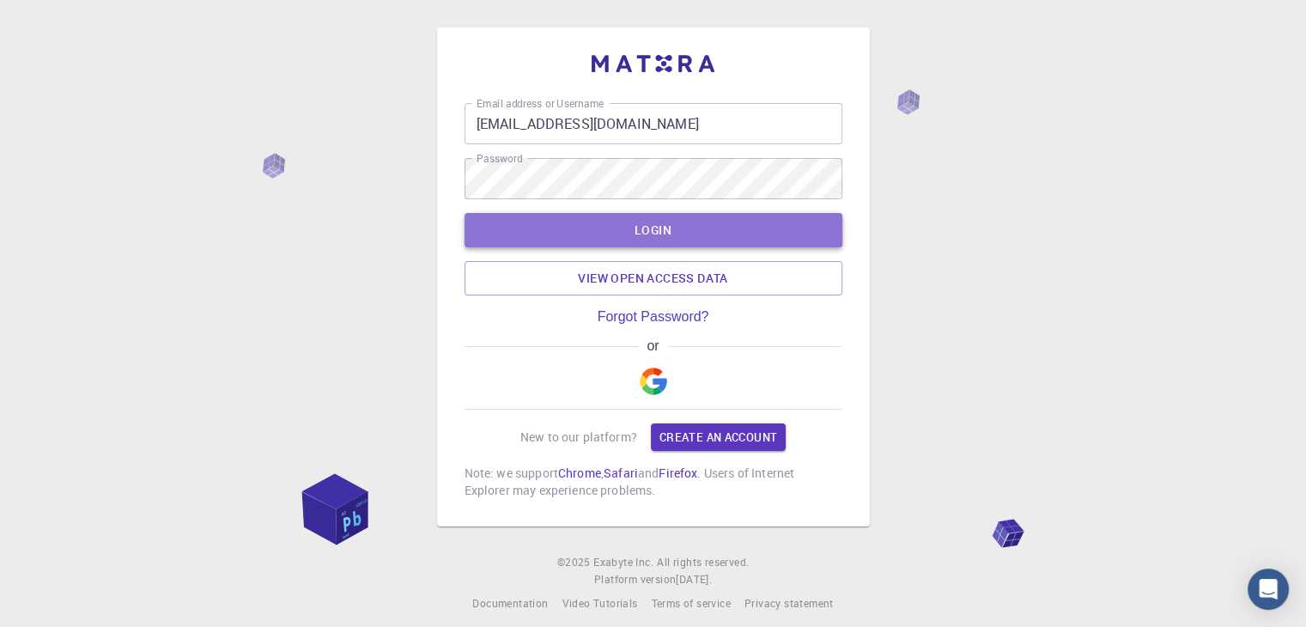
click at [677, 238] on button "LOGIN" at bounding box center [654, 230] width 378 height 34
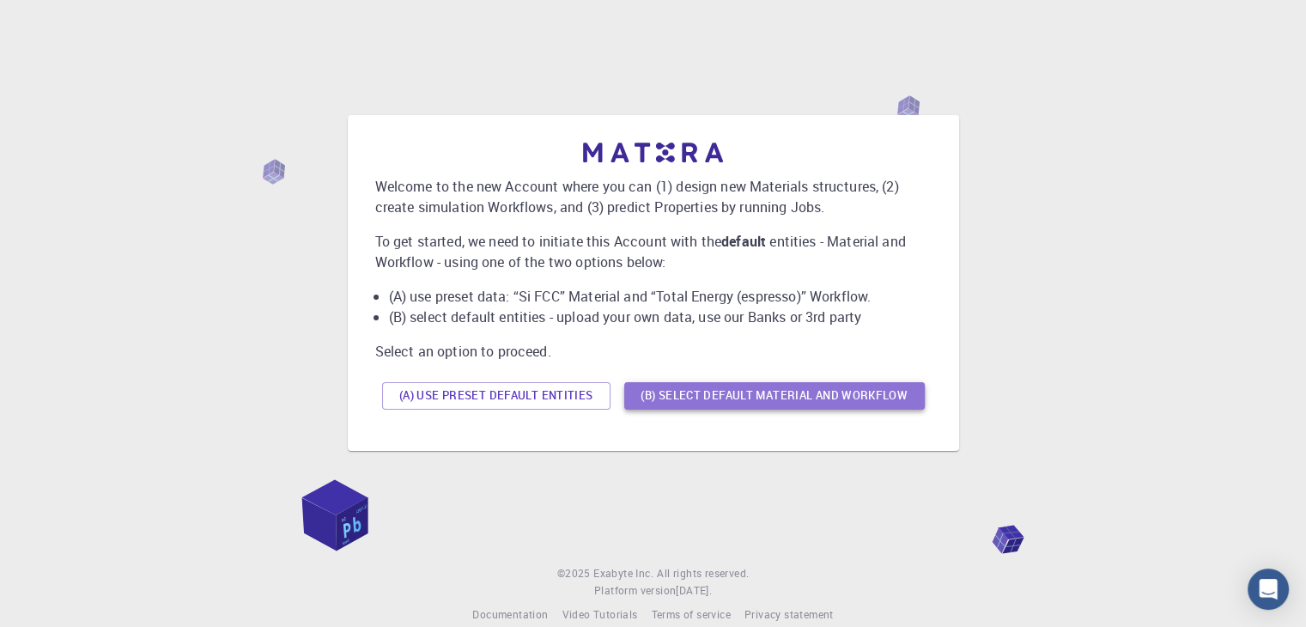
click at [717, 392] on button "(B) Select default material and workflow" at bounding box center [774, 395] width 301 height 27
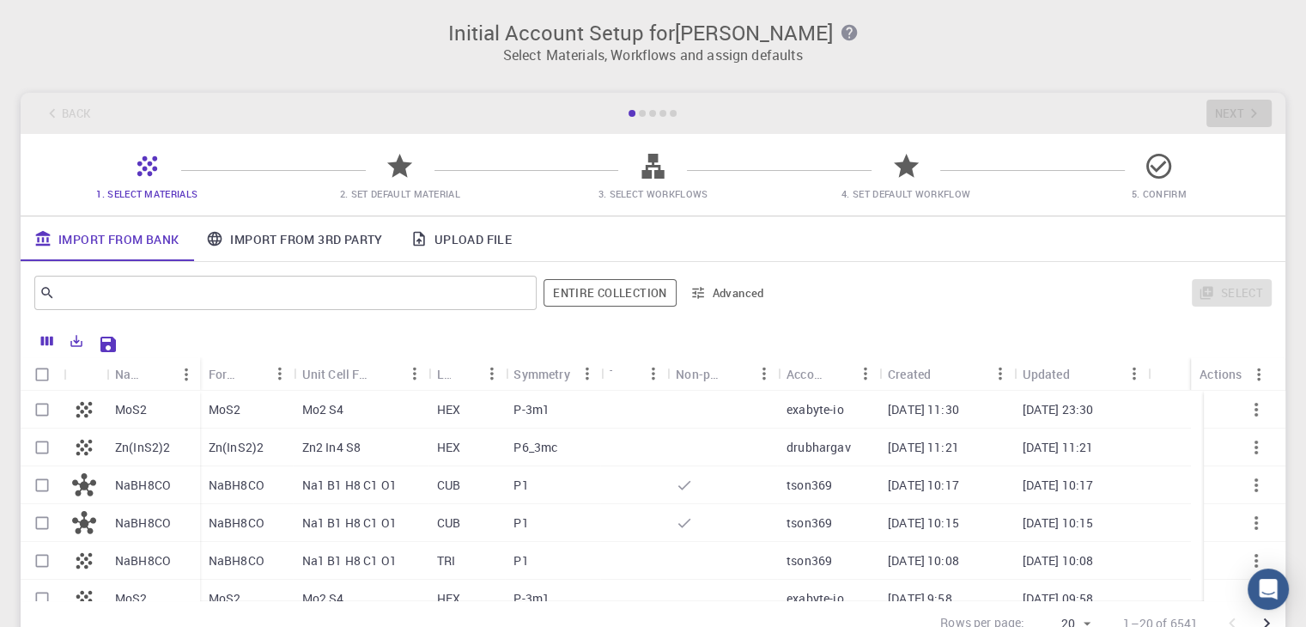
click at [641, 116] on div at bounding box center [642, 113] width 7 height 7
click at [642, 114] on div at bounding box center [642, 113] width 7 height 7
click at [465, 228] on link "Upload File" at bounding box center [461, 238] width 129 height 45
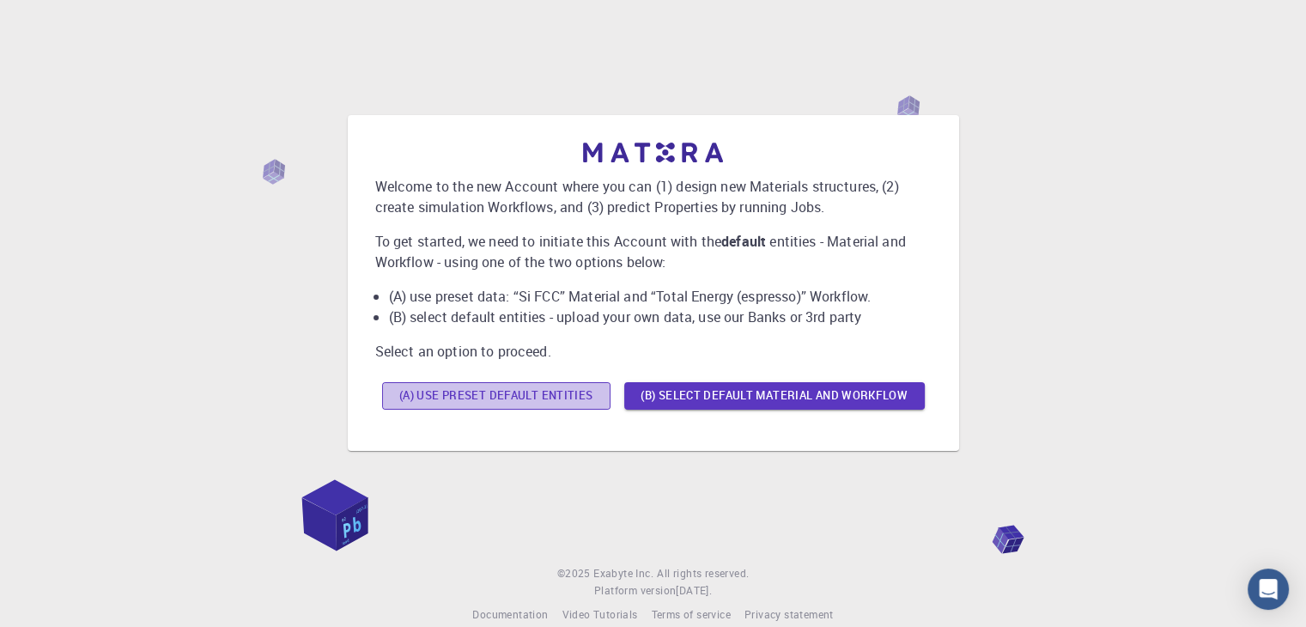
click at [475, 387] on button "(A) Use preset default entities" at bounding box center [496, 395] width 228 height 27
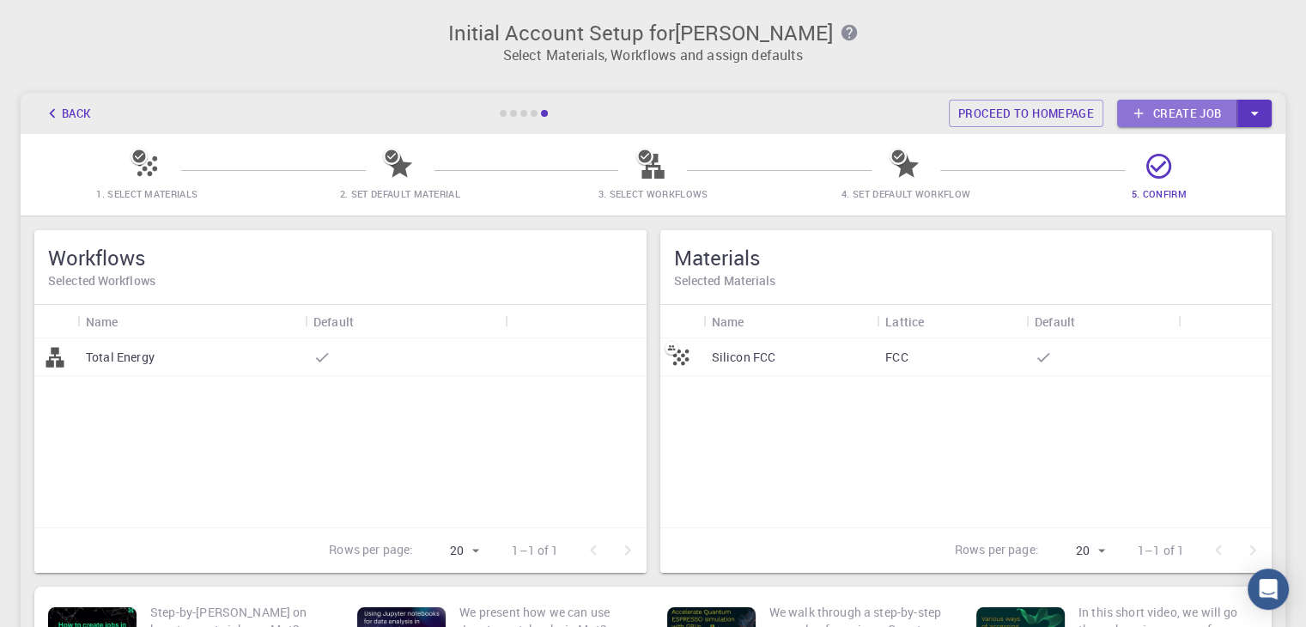
click at [1194, 119] on link "Create job" at bounding box center [1177, 113] width 120 height 27
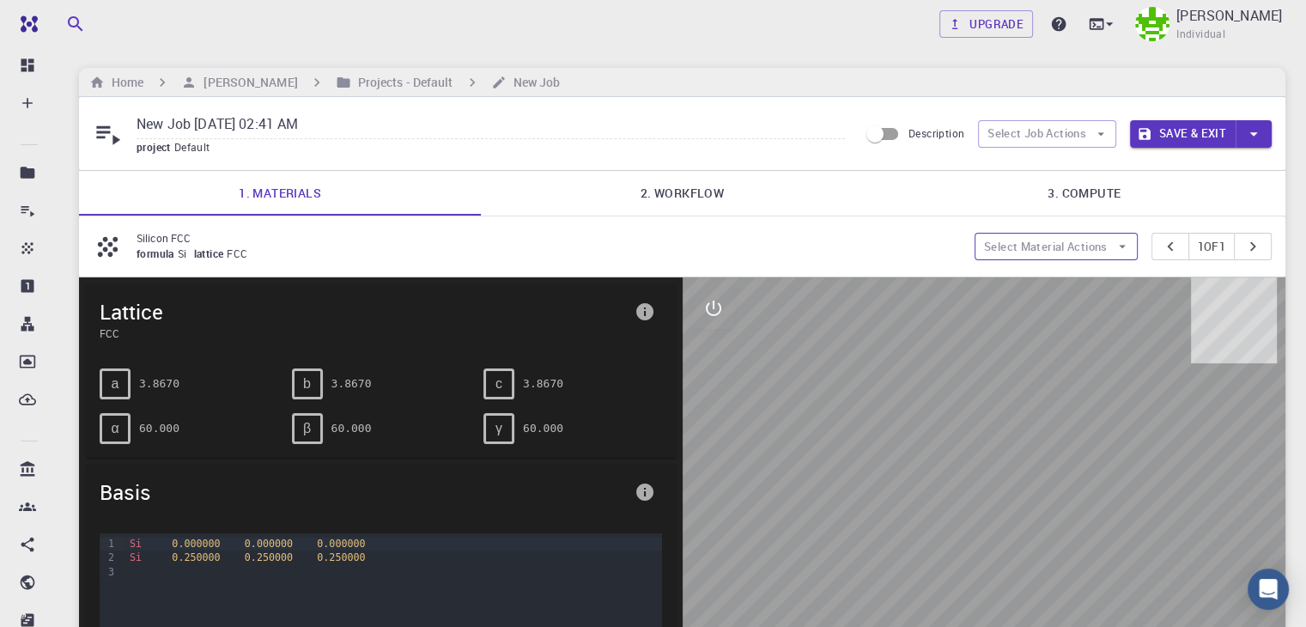
click at [1079, 251] on button "Select Material Actions" at bounding box center [1056, 246] width 163 height 27
click at [921, 216] on div "Silicon FCC formula Si lattice FCC Select Material Actions 1 of 1" at bounding box center [682, 246] width 1207 height 60
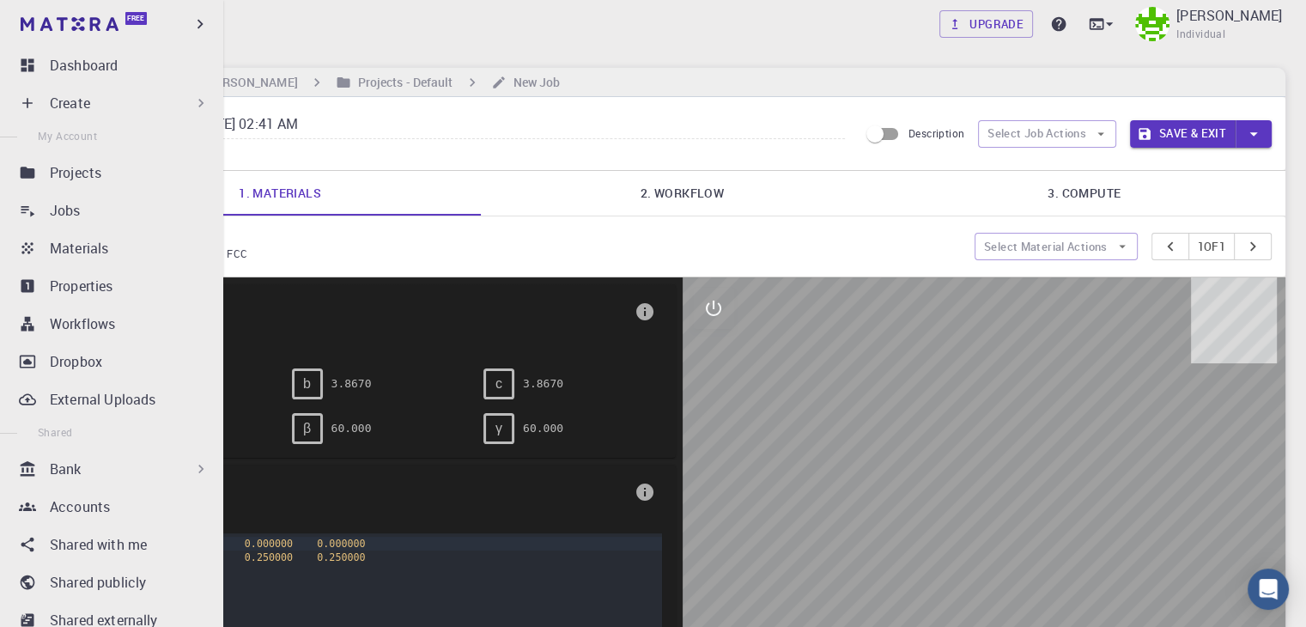
click at [70, 96] on p "Create" at bounding box center [70, 103] width 40 height 21
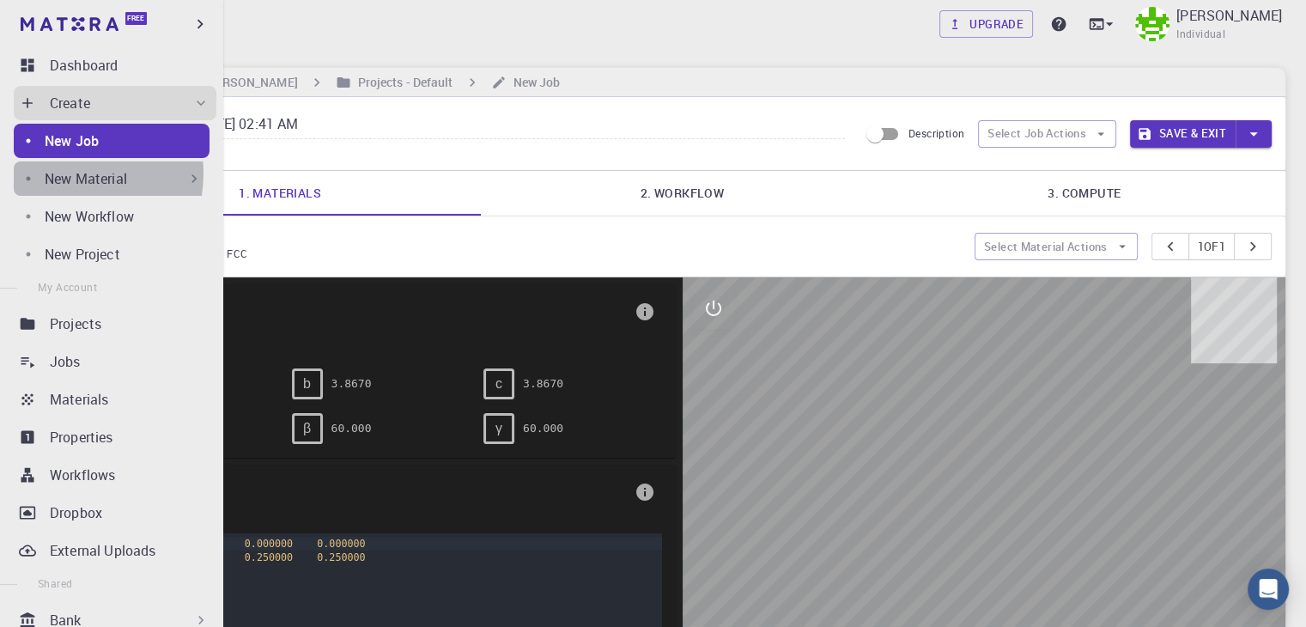
click at [64, 174] on p "New Material" at bounding box center [86, 178] width 82 height 21
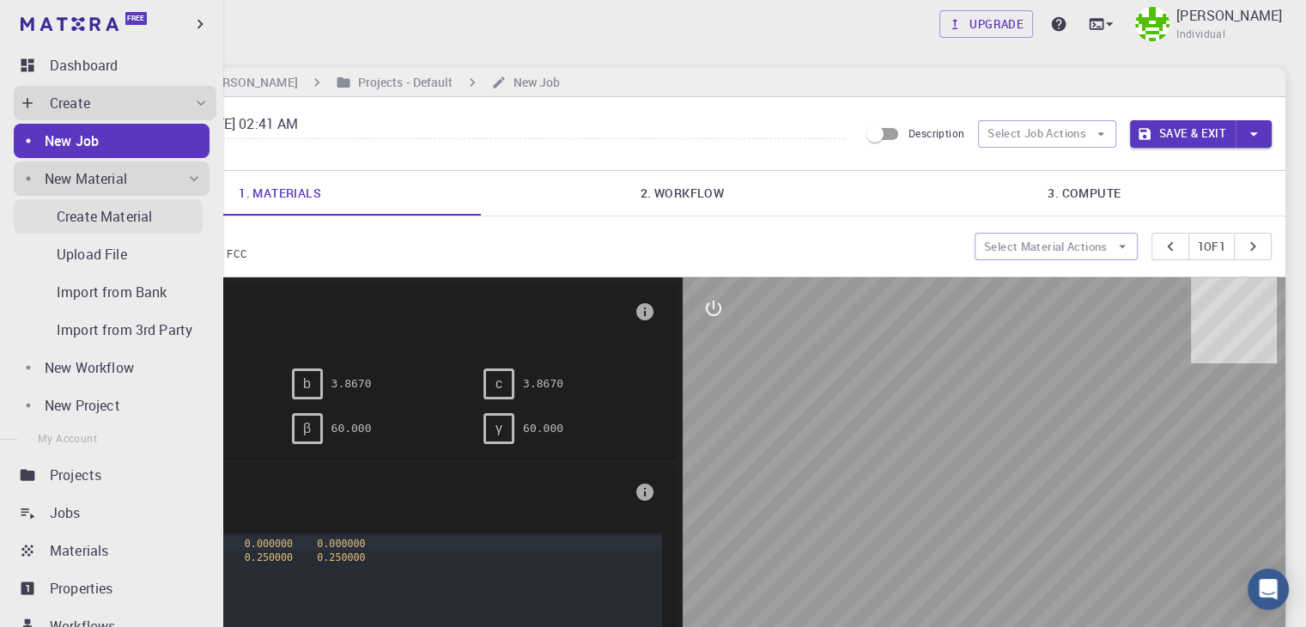
click at [76, 210] on p "Create Material" at bounding box center [104, 216] width 95 height 21
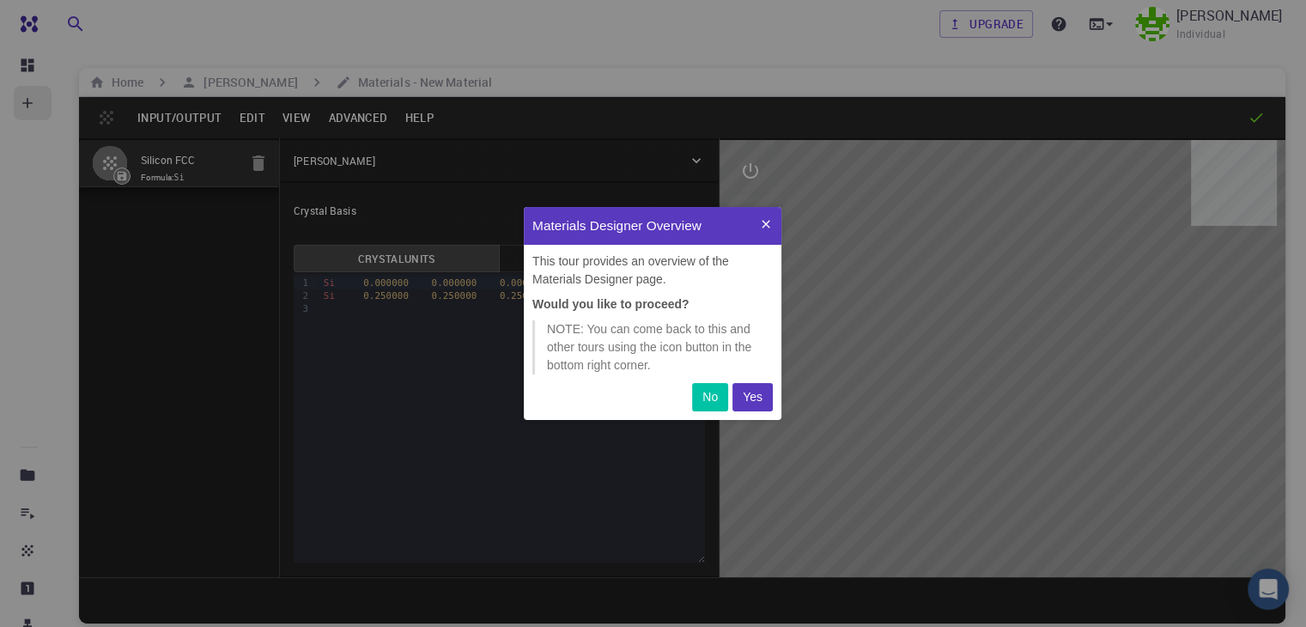
scroll to position [199, 244]
click at [746, 396] on p "Yes" at bounding box center [753, 397] width 20 height 18
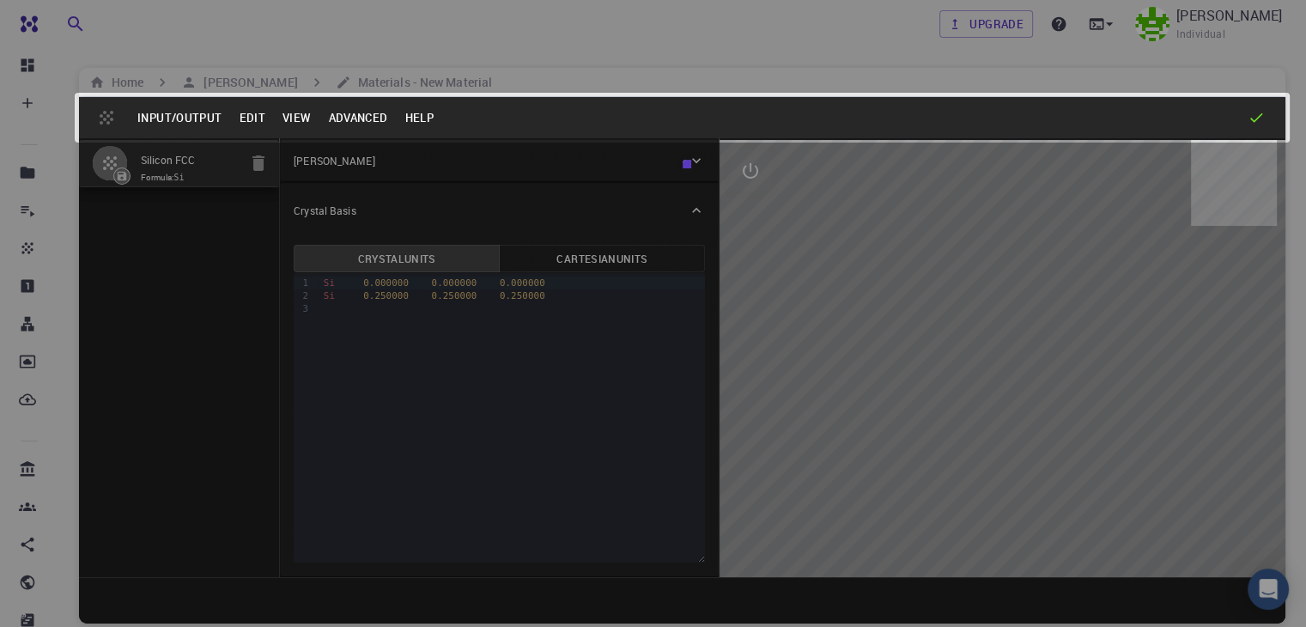
scroll to position [183, 244]
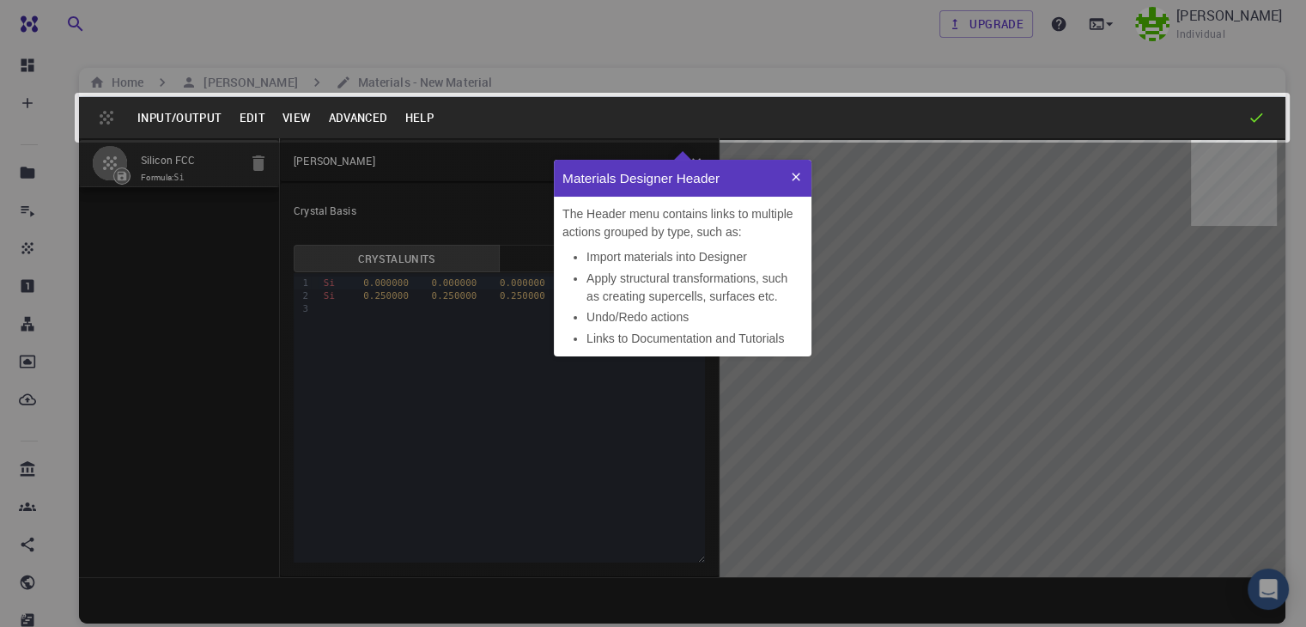
click at [798, 170] on icon at bounding box center [796, 177] width 14 height 14
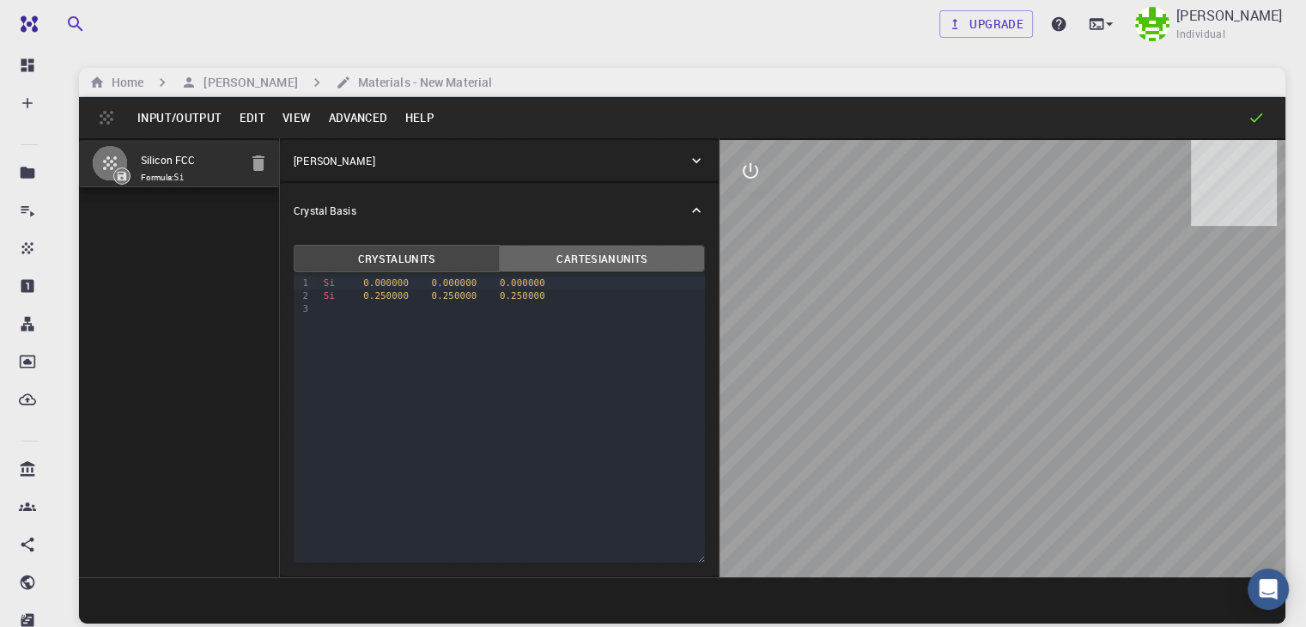
click at [553, 255] on button "Cartesian Units" at bounding box center [602, 258] width 206 height 27
click at [354, 248] on button "Crystal Units" at bounding box center [397, 258] width 206 height 27
